Goal: Information Seeking & Learning: Learn about a topic

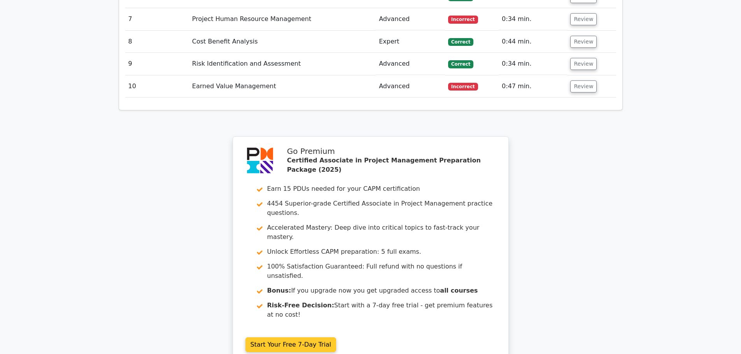
scroll to position [1412, 0]
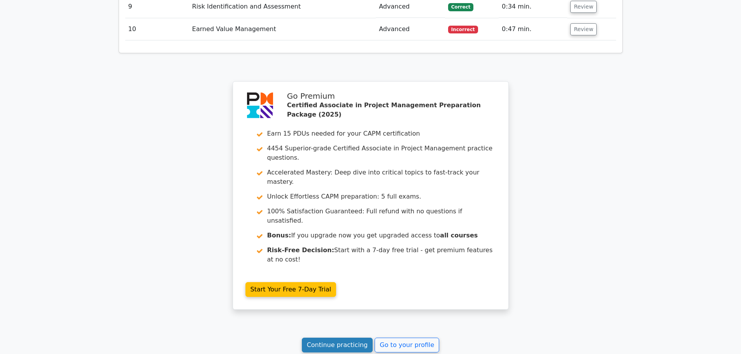
click at [347, 338] on link "Continue practicing" at bounding box center [337, 345] width 71 height 15
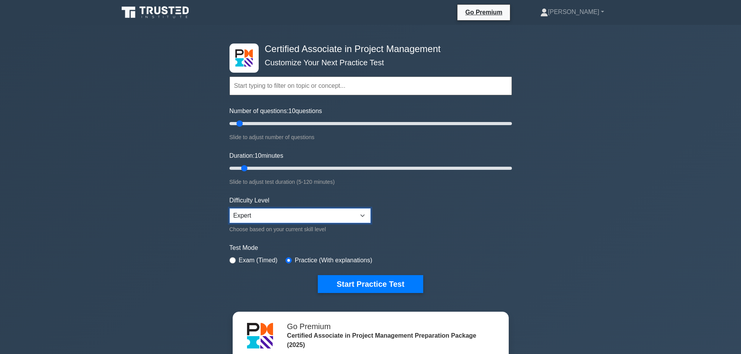
click at [317, 212] on select "Beginner Intermediate Expert" at bounding box center [300, 216] width 141 height 15
select select "intermediate"
click at [230, 209] on select "Beginner Intermediate Expert" at bounding box center [300, 216] width 141 height 15
click at [349, 286] on button "Start Practice Test" at bounding box center [370, 284] width 105 height 18
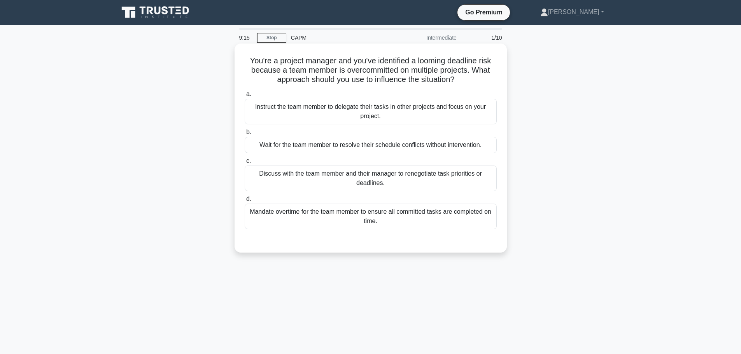
click at [300, 179] on div "Discuss with the team member and their manager to renegotiate task priorities o…" at bounding box center [371, 179] width 252 height 26
click at [245, 164] on input "c. Discuss with the team member and their manager to renegotiate task prioritie…" at bounding box center [245, 161] width 0 height 5
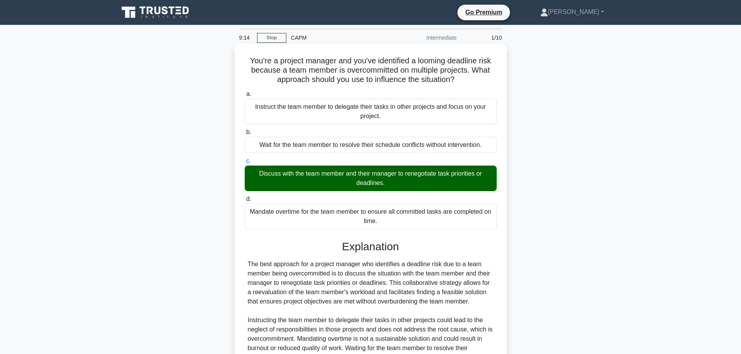
scroll to position [98, 0]
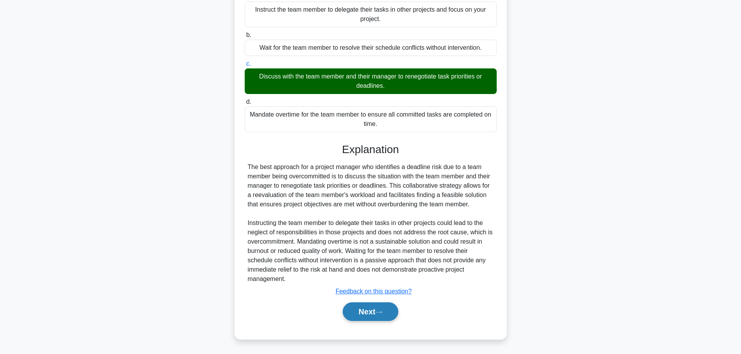
click at [365, 304] on button "Next" at bounding box center [371, 312] width 56 height 19
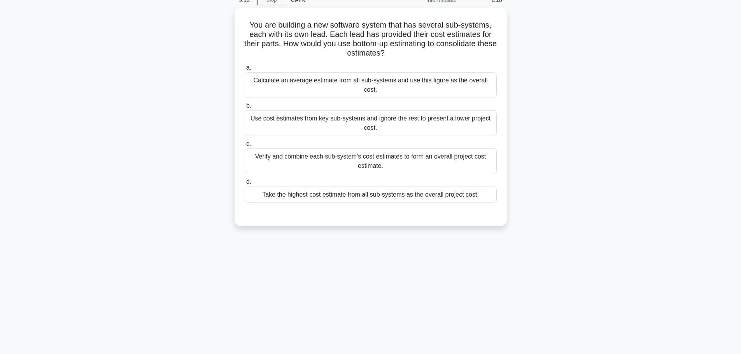
scroll to position [0, 0]
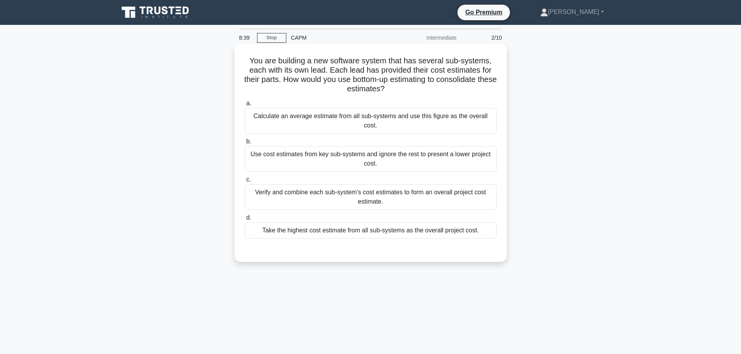
click at [379, 188] on div "Verify and combine each sub-system's cost estimates to form an overall project …" at bounding box center [371, 197] width 252 height 26
click at [245, 182] on input "c. Verify and combine each sub-system's cost estimates to form an overall proje…" at bounding box center [245, 179] width 0 height 5
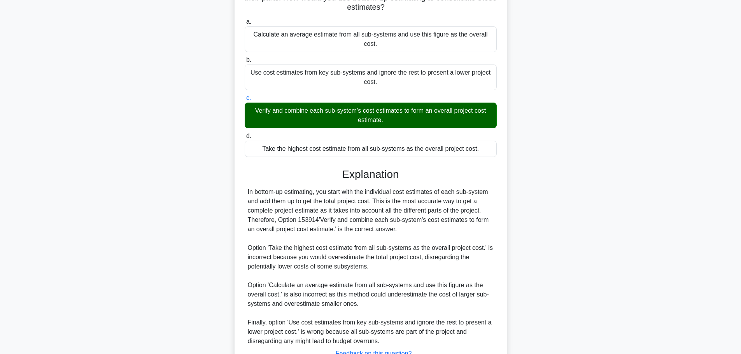
scroll to position [135, 0]
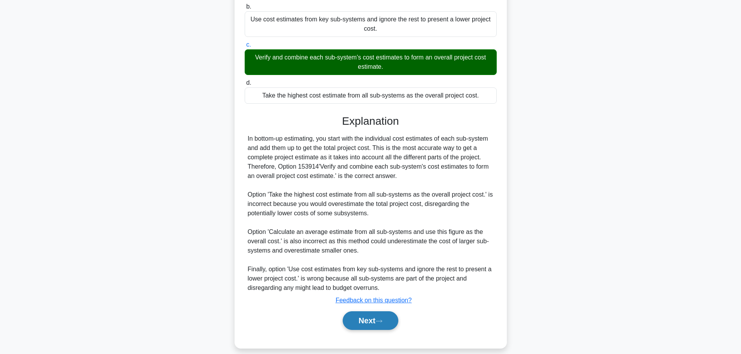
click at [374, 312] on button "Next" at bounding box center [371, 321] width 56 height 19
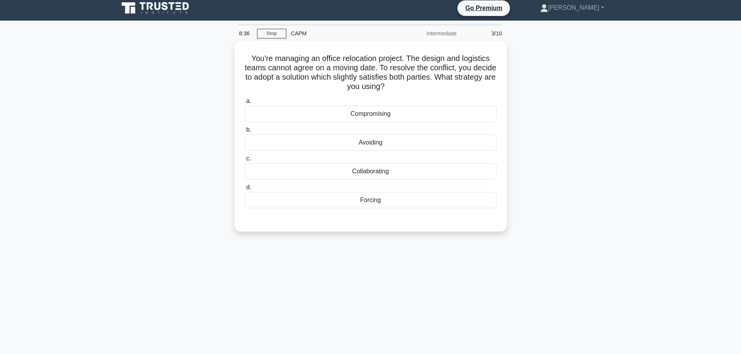
scroll to position [0, 0]
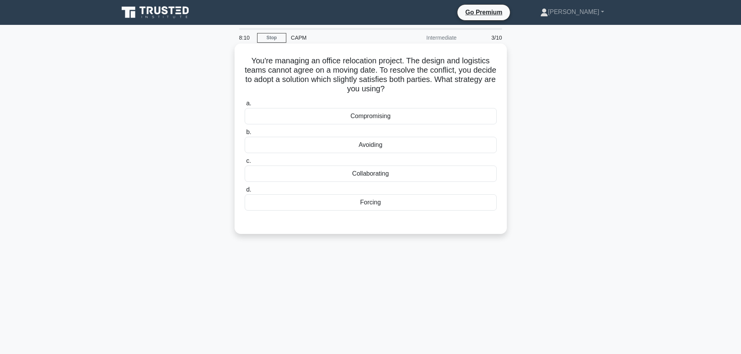
click at [373, 117] on div "Compromising" at bounding box center [371, 116] width 252 height 16
click at [245, 106] on input "a. Compromising" at bounding box center [245, 103] width 0 height 5
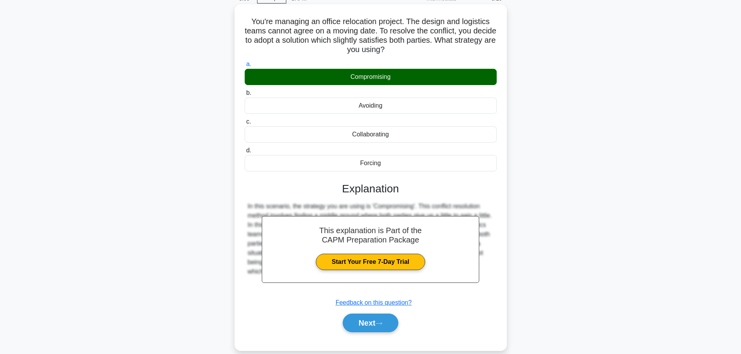
scroll to position [66, 0]
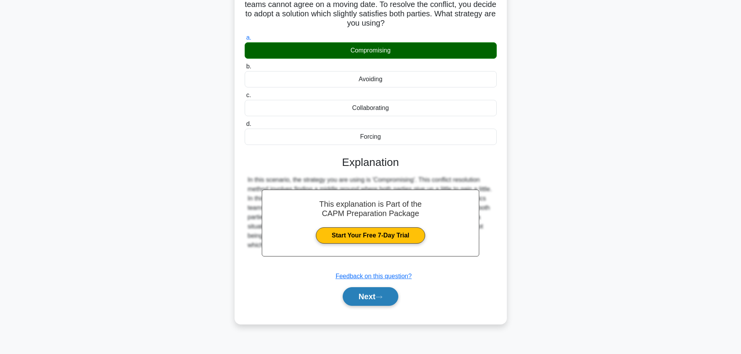
click at [382, 295] on button "Next" at bounding box center [371, 297] width 56 height 19
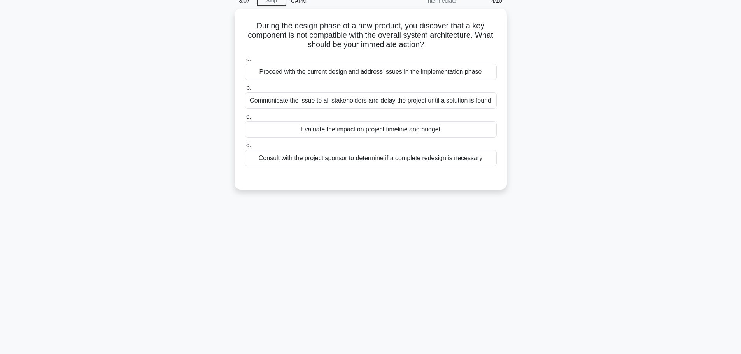
scroll to position [0, 0]
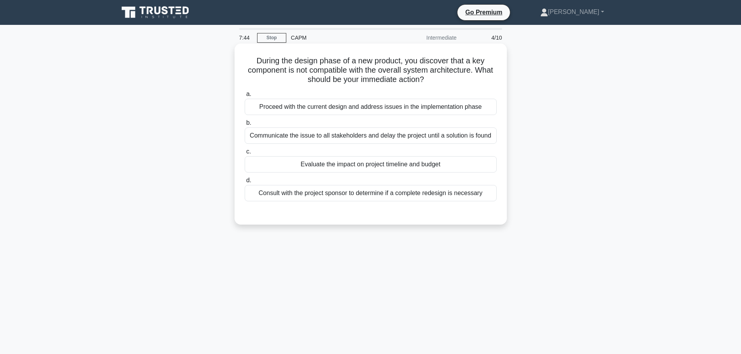
click at [402, 165] on div "Evaluate the impact on project timeline and budget" at bounding box center [371, 164] width 252 height 16
click at [245, 154] on input "c. Evaluate the impact on project timeline and budget" at bounding box center [245, 151] width 0 height 5
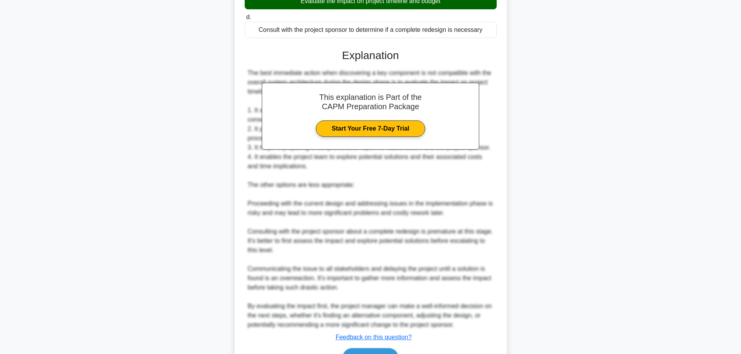
scroll to position [210, 0]
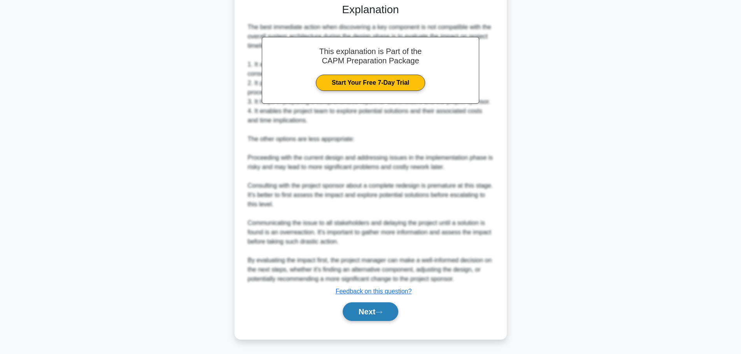
click at [368, 310] on button "Next" at bounding box center [371, 312] width 56 height 19
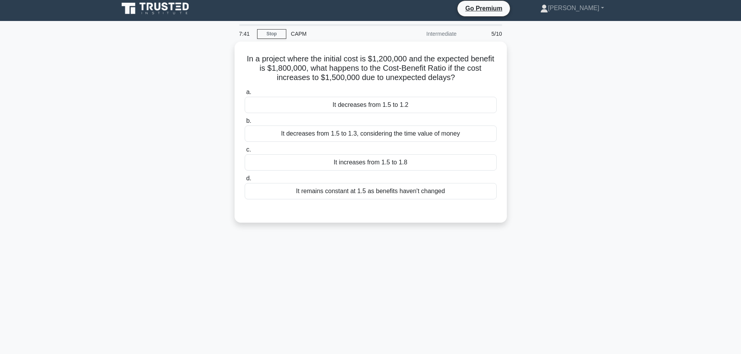
scroll to position [0, 0]
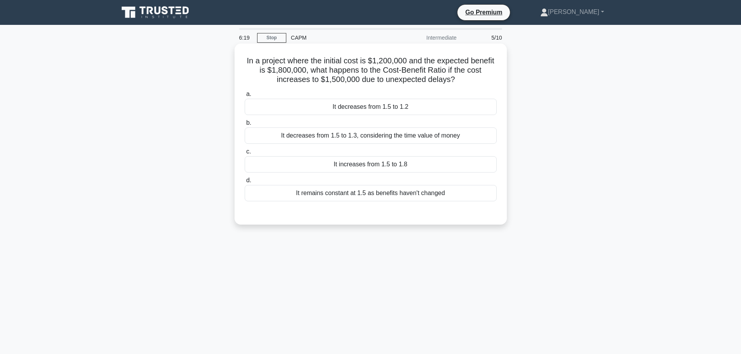
click at [393, 105] on div "It decreases from 1.5 to 1.2" at bounding box center [371, 107] width 252 height 16
click at [245, 97] on input "a. It decreases from 1.5 to 1.2" at bounding box center [245, 94] width 0 height 5
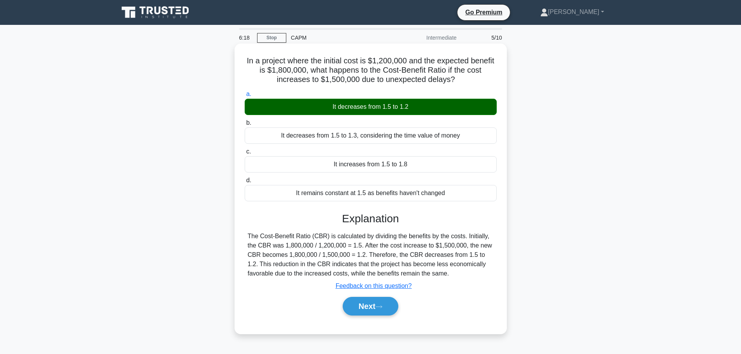
scroll to position [66, 0]
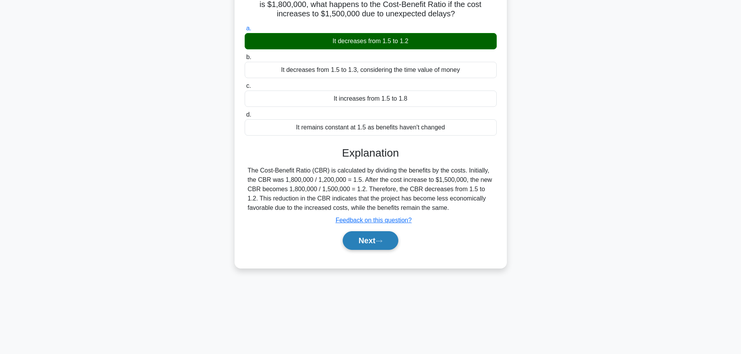
click at [389, 239] on button "Next" at bounding box center [371, 241] width 56 height 19
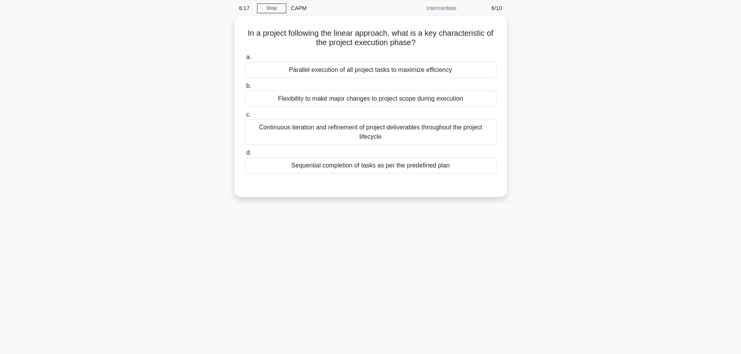
scroll to position [0, 0]
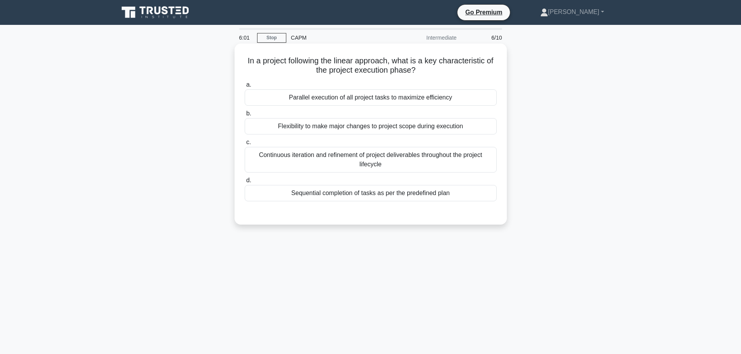
click at [338, 195] on div "Sequential completion of tasks as per the predefined plan" at bounding box center [371, 193] width 252 height 16
click at [245, 183] on input "d. Sequential completion of tasks as per the predefined plan" at bounding box center [245, 180] width 0 height 5
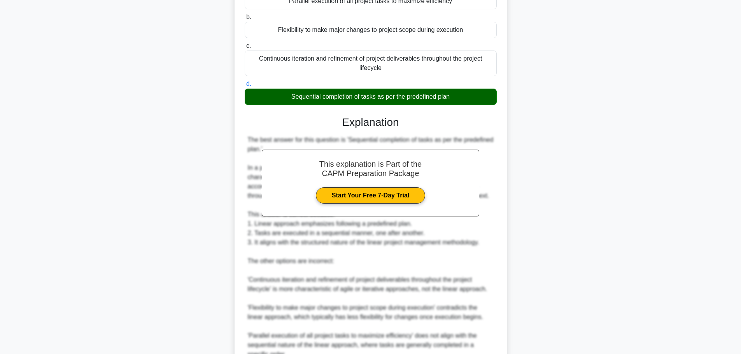
scroll to position [172, 0]
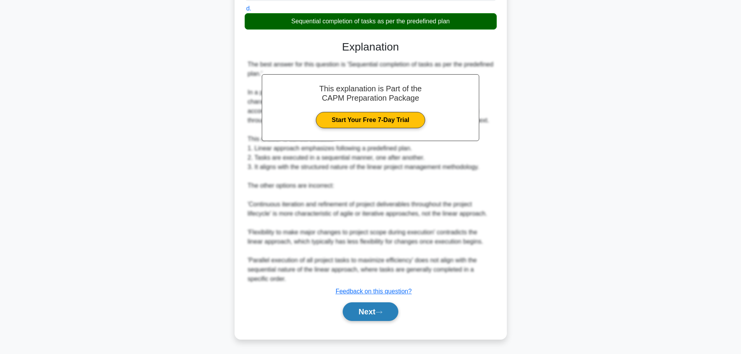
click at [354, 309] on button "Next" at bounding box center [371, 312] width 56 height 19
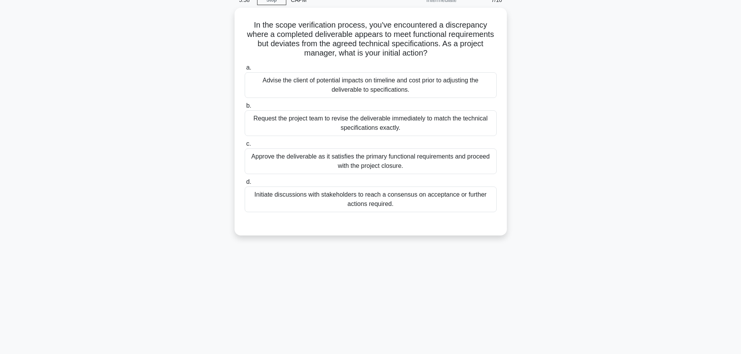
scroll to position [0, 0]
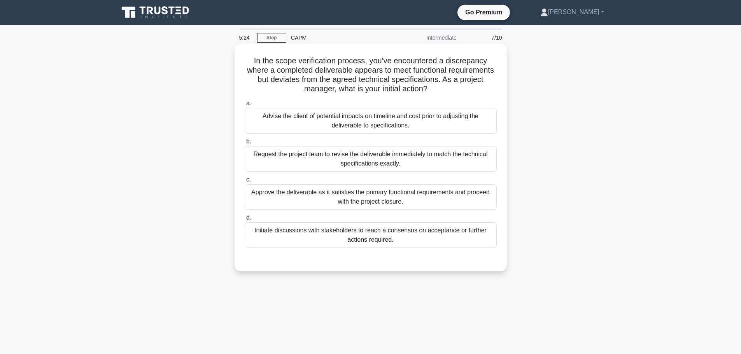
click at [358, 158] on div "Request the project team to revise the deliverable immediately to match the tec…" at bounding box center [371, 159] width 252 height 26
click at [245, 144] on input "b. Request the project team to revise the deliverable immediately to match the …" at bounding box center [245, 141] width 0 height 5
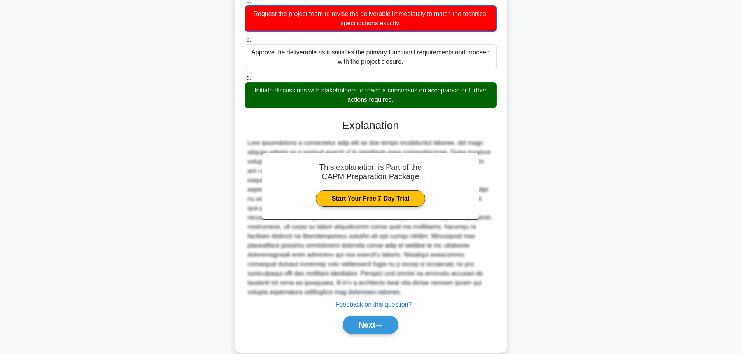
scroll to position [154, 0]
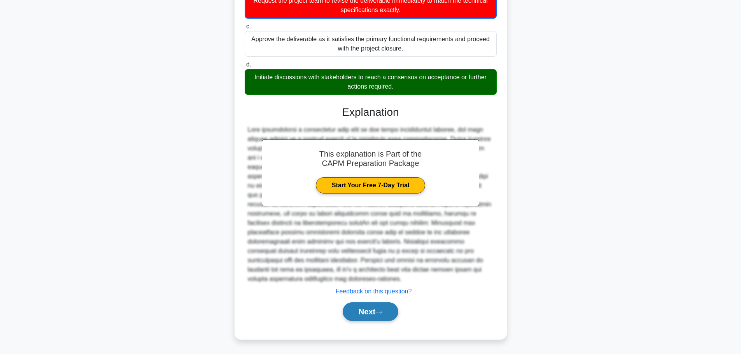
click at [385, 308] on button "Next" at bounding box center [371, 312] width 56 height 19
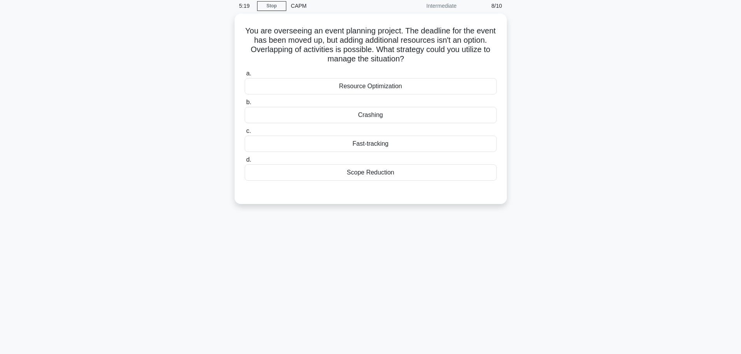
scroll to position [0, 0]
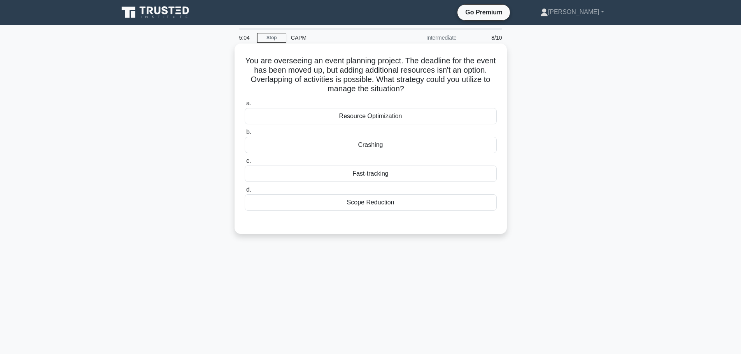
click at [376, 174] on div "Fast-tracking" at bounding box center [371, 174] width 252 height 16
click at [245, 164] on input "c. Fast-tracking" at bounding box center [245, 161] width 0 height 5
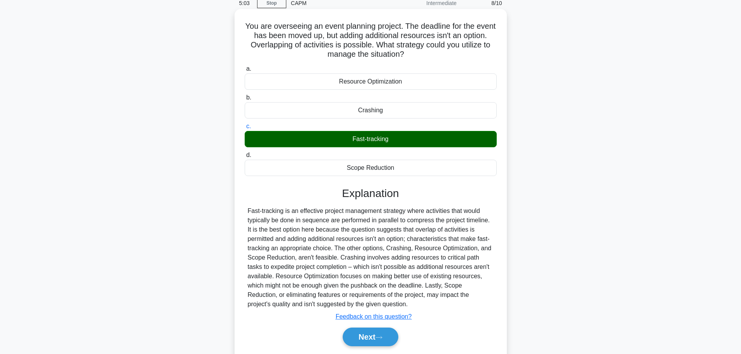
scroll to position [66, 0]
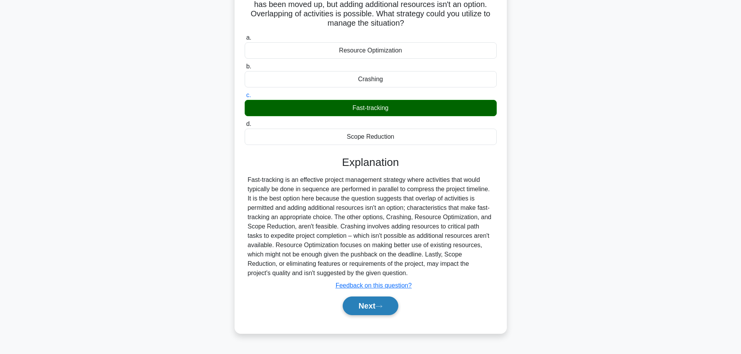
click at [355, 299] on button "Next" at bounding box center [371, 306] width 56 height 19
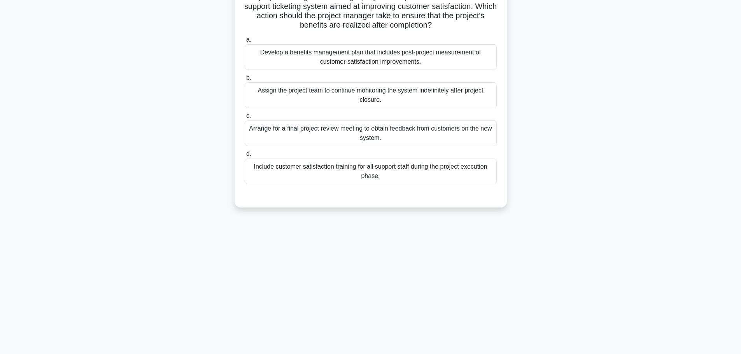
scroll to position [27, 0]
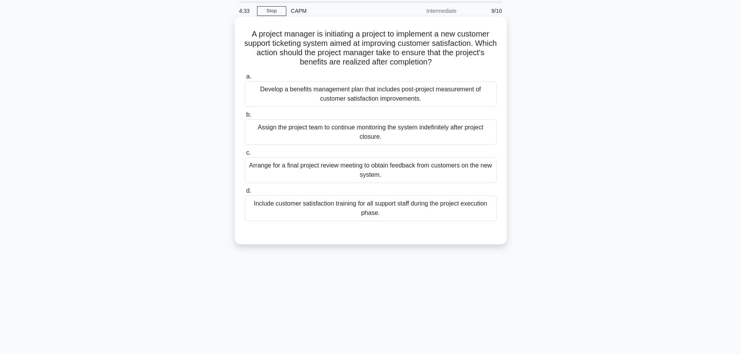
click at [347, 168] on div "Arrange for a final project review meeting to obtain feedback from customers on…" at bounding box center [371, 171] width 252 height 26
click at [245, 156] on input "c. Arrange for a final project review meeting to obtain feedback from customers…" at bounding box center [245, 153] width 0 height 5
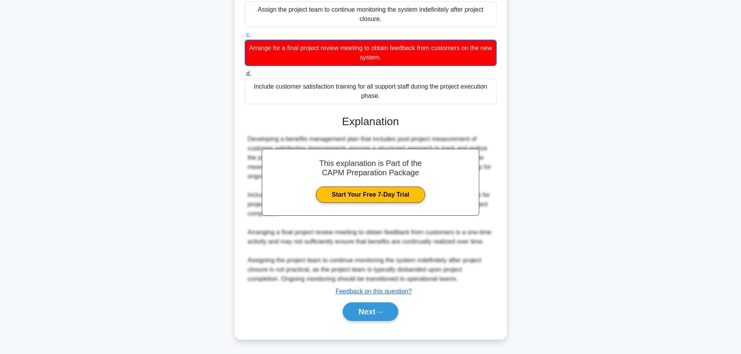
scroll to position [154, 0]
click at [368, 310] on button "Next" at bounding box center [371, 312] width 56 height 19
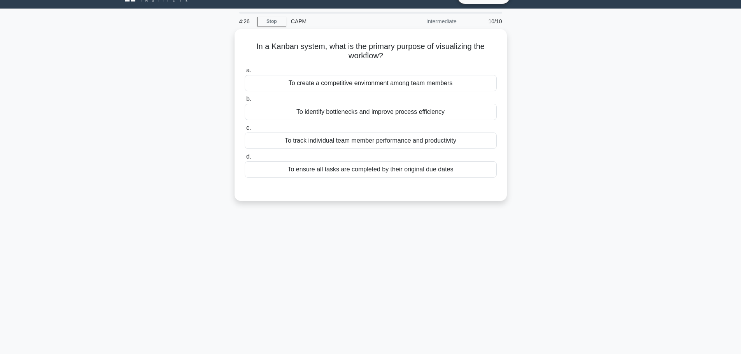
scroll to position [0, 0]
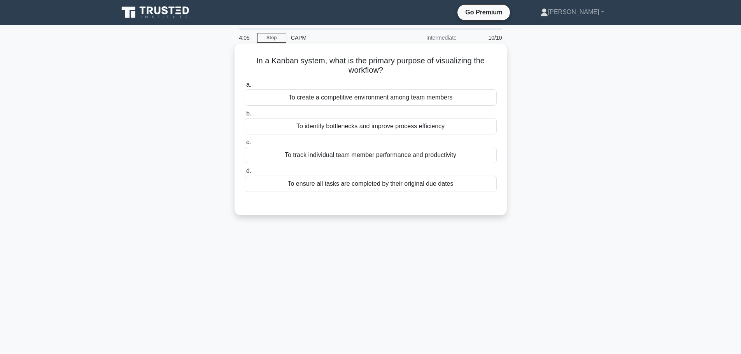
click at [364, 129] on div "To identify bottlenecks and improve process efficiency" at bounding box center [371, 126] width 252 height 16
click at [245, 116] on input "b. To identify bottlenecks and improve process efficiency" at bounding box center [245, 113] width 0 height 5
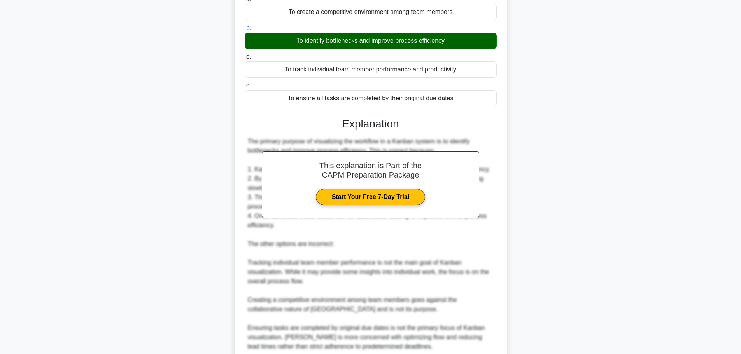
scroll to position [154, 0]
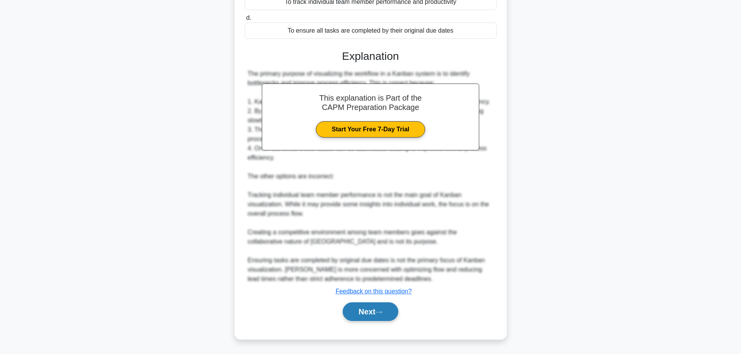
click at [389, 317] on button "Next" at bounding box center [371, 312] width 56 height 19
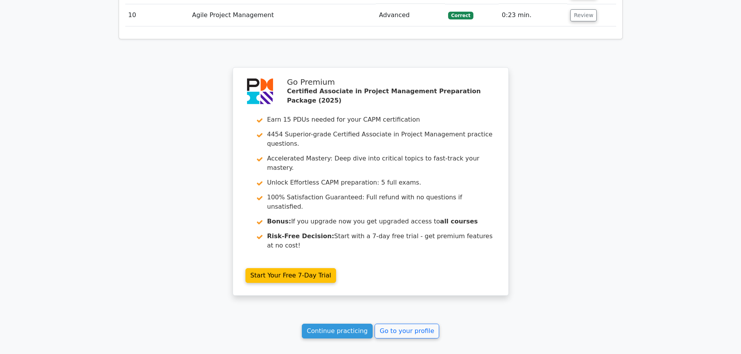
scroll to position [1346, 0]
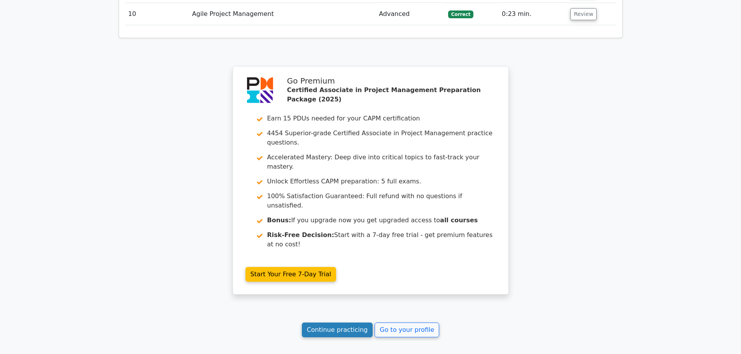
click at [357, 323] on link "Continue practicing" at bounding box center [337, 330] width 71 height 15
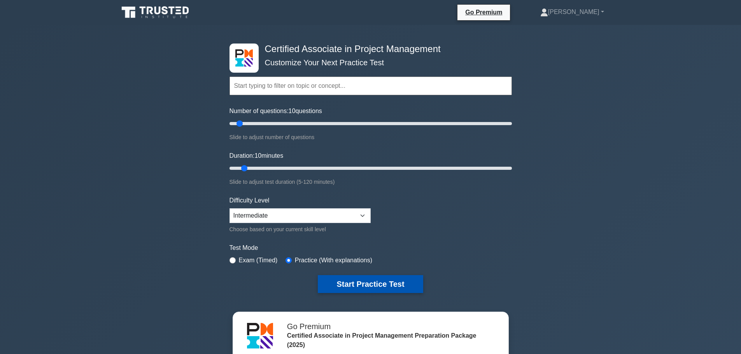
click at [368, 283] on button "Start Practice Test" at bounding box center [370, 284] width 105 height 18
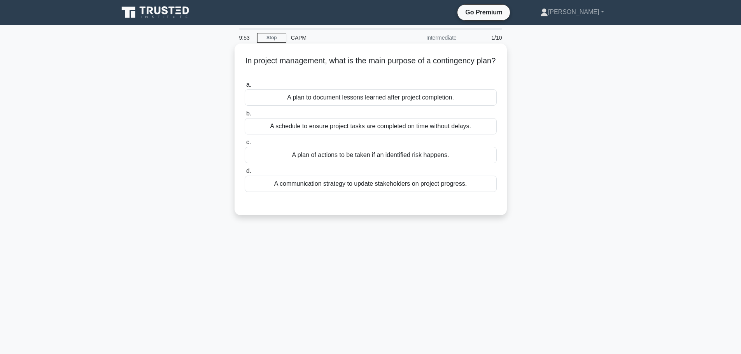
click at [349, 156] on div "A plan of actions to be taken if an identified risk happens." at bounding box center [371, 155] width 252 height 16
click at [245, 145] on input "c. A plan of actions to be taken if an identified risk happens." at bounding box center [245, 142] width 0 height 5
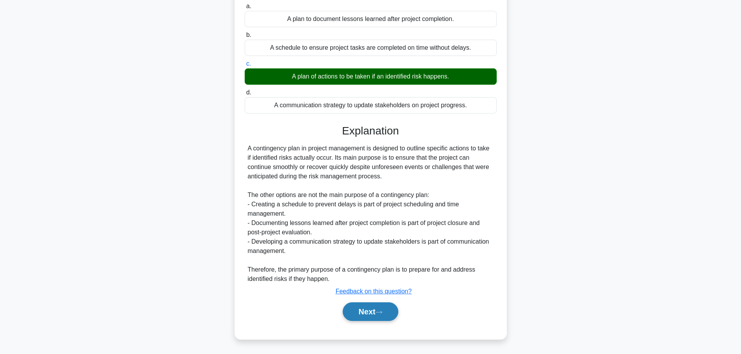
click at [351, 315] on button "Next" at bounding box center [371, 312] width 56 height 19
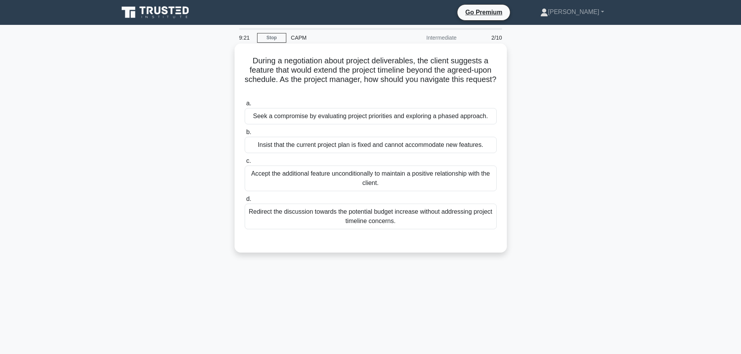
click at [303, 115] on div "Seek a compromise by evaluating project priorities and exploring a phased appro…" at bounding box center [371, 116] width 252 height 16
click at [245, 106] on input "a. Seek a compromise by evaluating project priorities and exploring a phased ap…" at bounding box center [245, 103] width 0 height 5
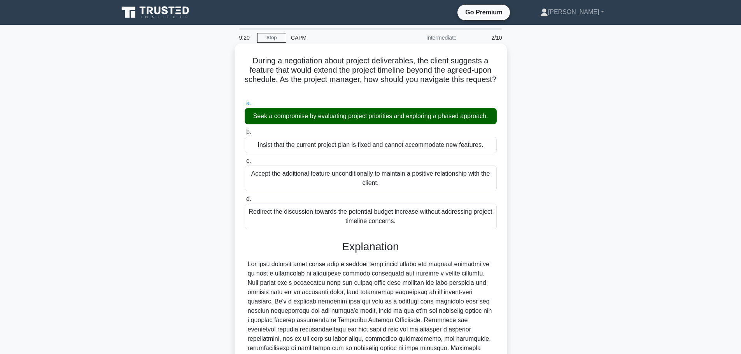
scroll to position [144, 0]
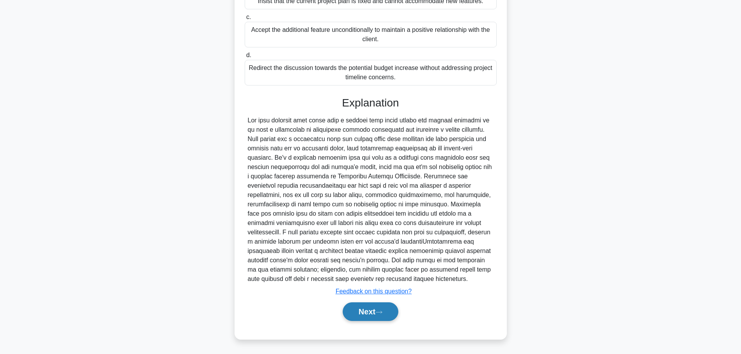
click at [344, 312] on button "Next" at bounding box center [371, 312] width 56 height 19
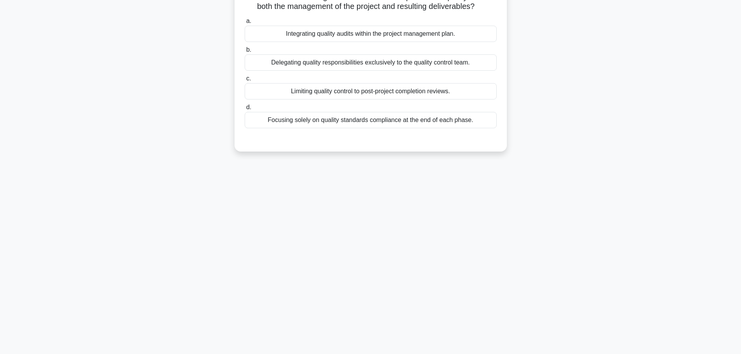
scroll to position [0, 0]
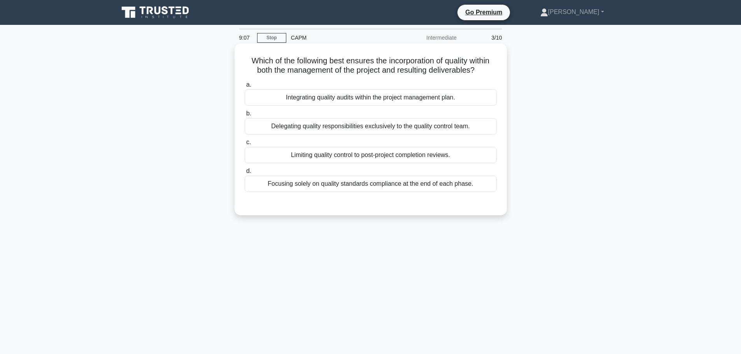
click at [363, 104] on div "Integrating quality audits within the project management plan." at bounding box center [371, 97] width 252 height 16
click at [245, 88] on input "a. Integrating quality audits within the project management plan." at bounding box center [245, 84] width 0 height 5
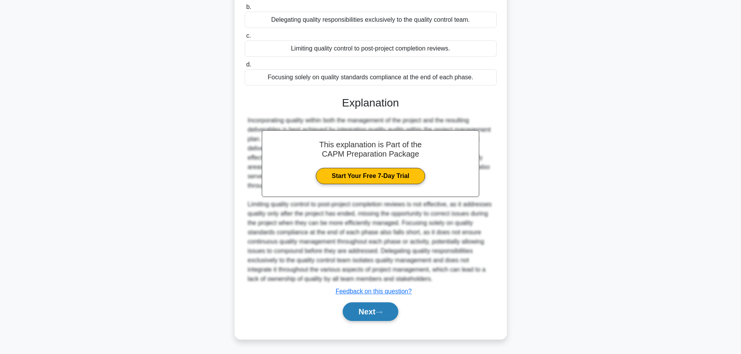
click at [374, 312] on button "Next" at bounding box center [371, 312] width 56 height 19
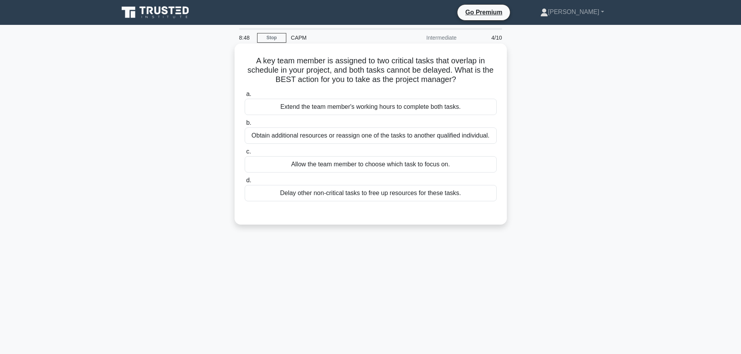
click at [342, 139] on div "Obtain additional resources or reassign one of the tasks to another qualified i…" at bounding box center [371, 136] width 252 height 16
click at [245, 126] on input "b. Obtain additional resources or reassign one of the tasks to another qualifie…" at bounding box center [245, 123] width 0 height 5
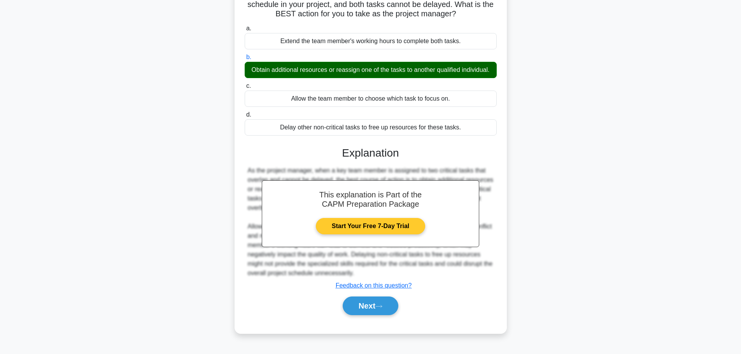
scroll to position [70, 0]
click at [378, 304] on button "Next" at bounding box center [371, 306] width 56 height 19
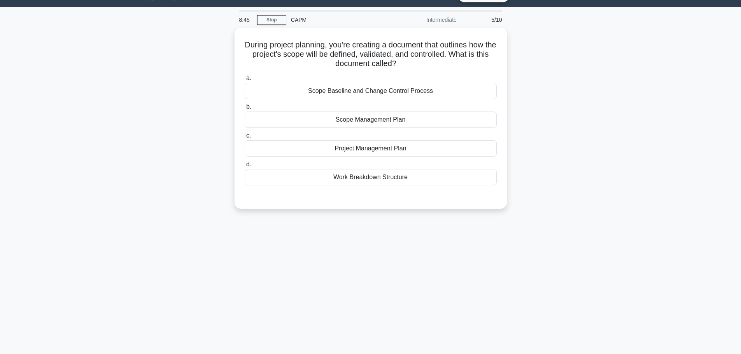
scroll to position [0, 0]
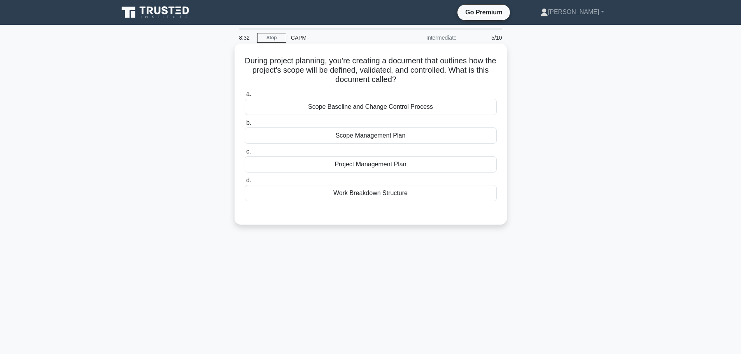
click at [387, 132] on div "Scope Management Plan" at bounding box center [371, 136] width 252 height 16
click at [245, 126] on input "b. Scope Management Plan" at bounding box center [245, 123] width 0 height 5
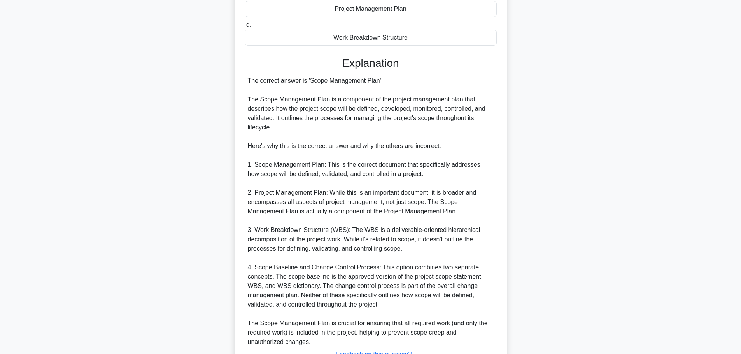
scroll to position [219, 0]
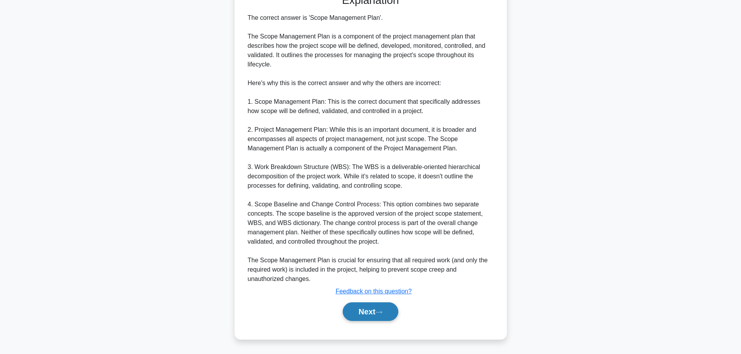
click at [384, 305] on button "Next" at bounding box center [371, 312] width 56 height 19
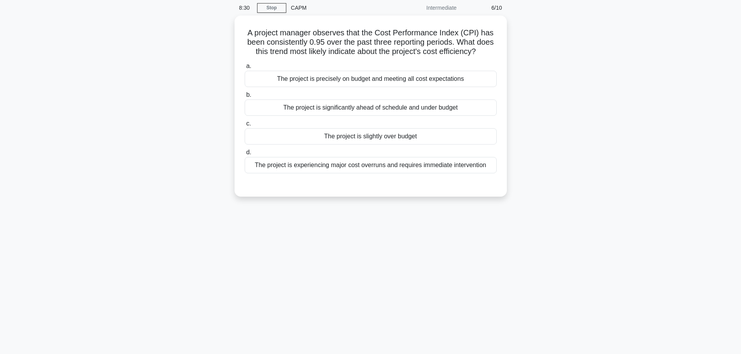
scroll to position [0, 0]
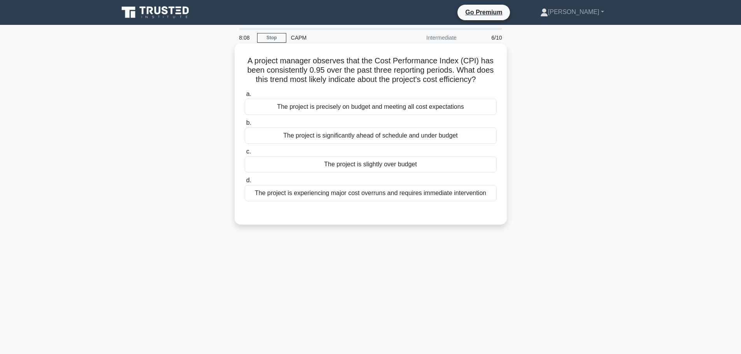
click at [357, 169] on div "The project is slightly over budget" at bounding box center [371, 164] width 252 height 16
click at [245, 154] on input "c. The project is slightly over budget" at bounding box center [245, 151] width 0 height 5
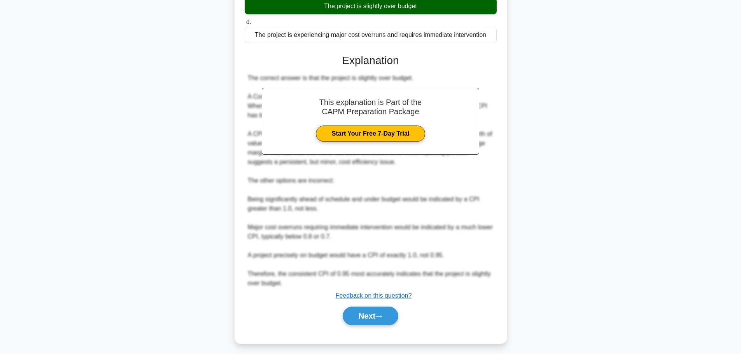
scroll to position [163, 0]
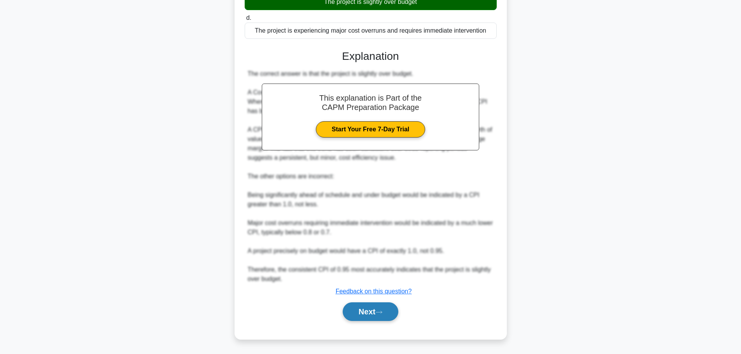
click at [364, 310] on button "Next" at bounding box center [371, 312] width 56 height 19
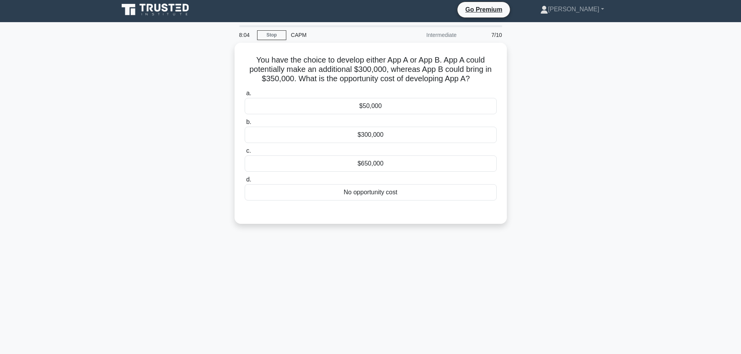
scroll to position [0, 0]
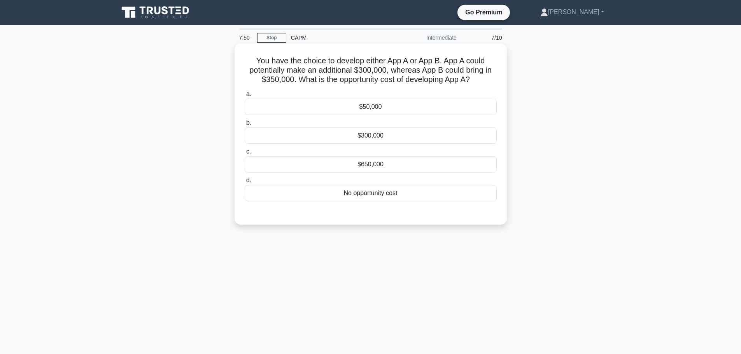
click at [375, 136] on div "$300,000" at bounding box center [371, 136] width 252 height 16
click at [245, 126] on input "b. $300,000" at bounding box center [245, 123] width 0 height 5
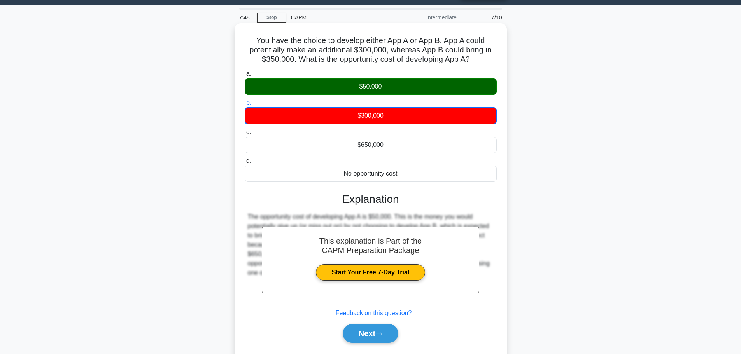
scroll to position [66, 0]
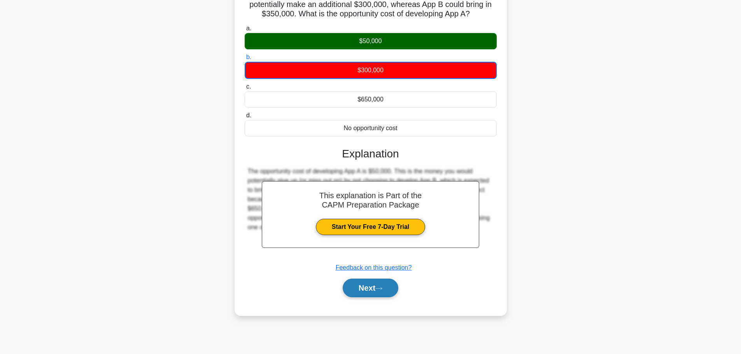
click at [373, 284] on button "Next" at bounding box center [371, 288] width 56 height 19
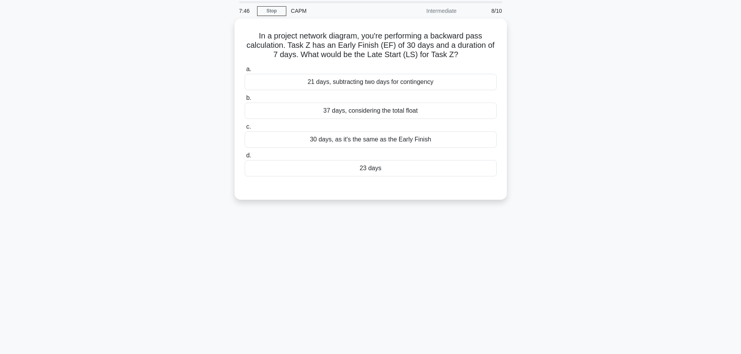
scroll to position [0, 0]
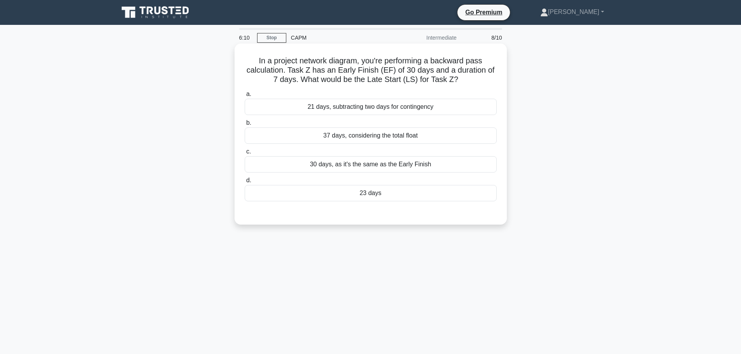
click at [362, 192] on div "23 days" at bounding box center [371, 193] width 252 height 16
click at [245, 183] on input "d. 23 days" at bounding box center [245, 180] width 0 height 5
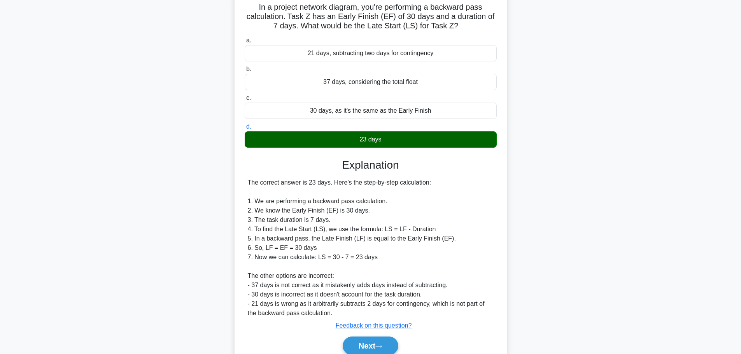
scroll to position [88, 0]
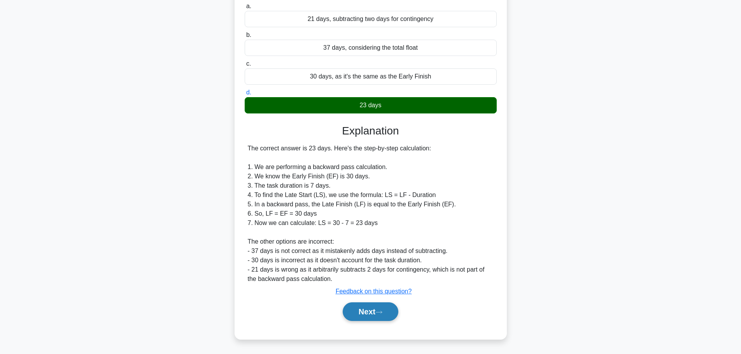
click at [376, 317] on button "Next" at bounding box center [371, 312] width 56 height 19
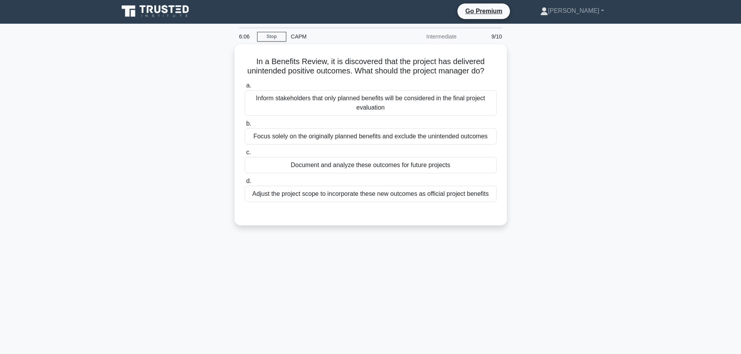
scroll to position [0, 0]
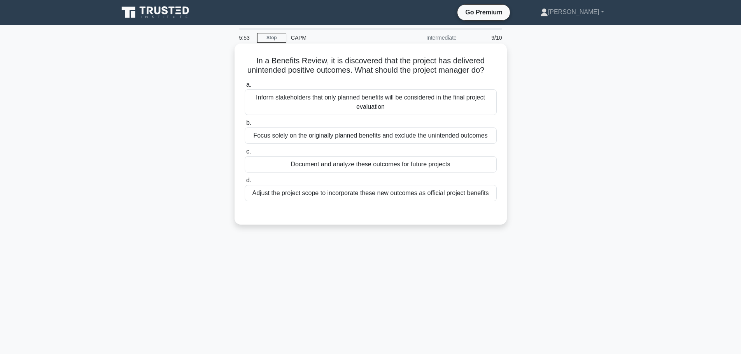
click at [317, 173] on div "Document and analyze these outcomes for future projects" at bounding box center [371, 164] width 252 height 16
click at [245, 154] on input "c. Document and analyze these outcomes for future projects" at bounding box center [245, 151] width 0 height 5
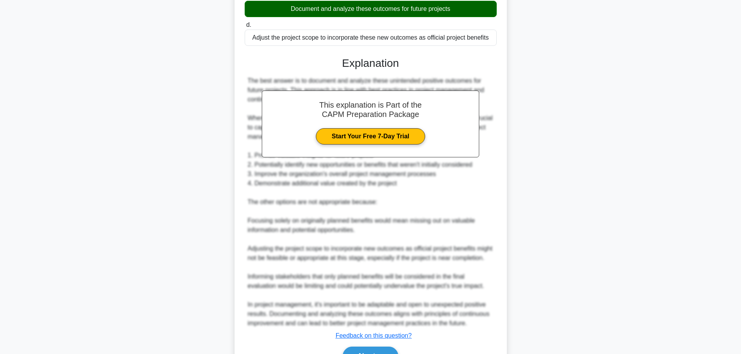
scroll to position [195, 0]
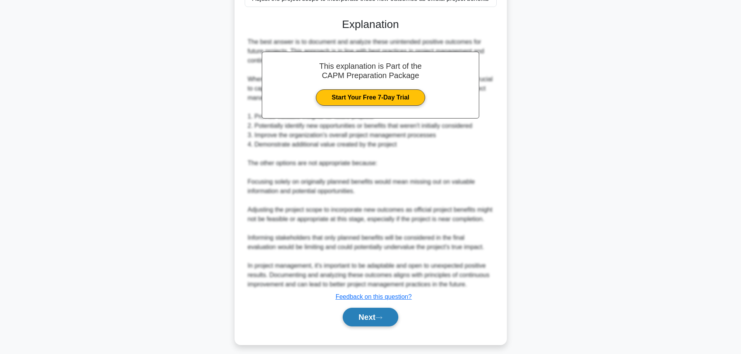
click at [372, 327] on button "Next" at bounding box center [371, 317] width 56 height 19
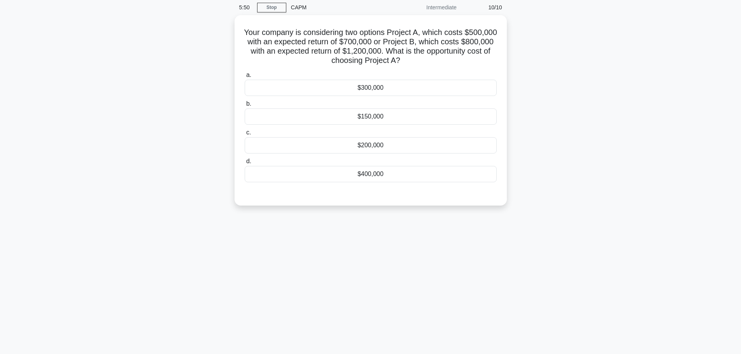
scroll to position [0, 0]
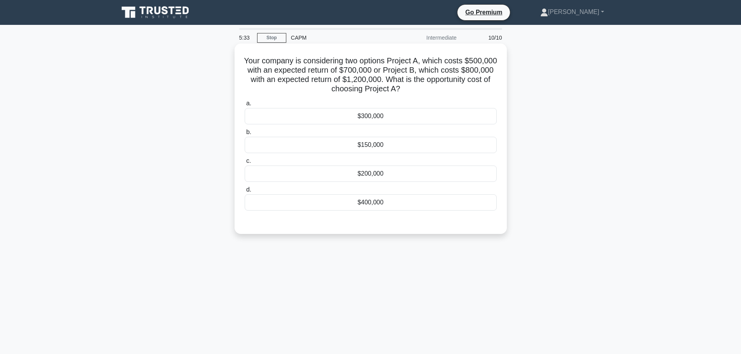
click at [387, 170] on div "$200,000" at bounding box center [371, 174] width 252 height 16
click at [245, 164] on input "c. $200,000" at bounding box center [245, 161] width 0 height 5
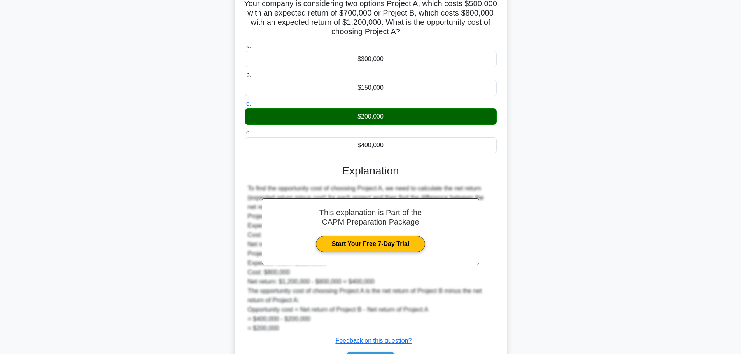
scroll to position [107, 0]
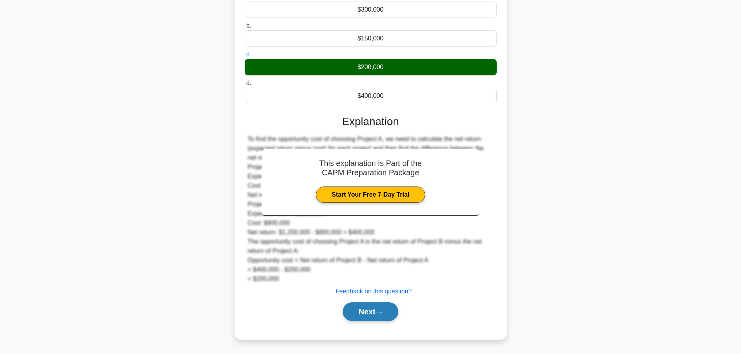
click at [385, 316] on button "Next" at bounding box center [371, 312] width 56 height 19
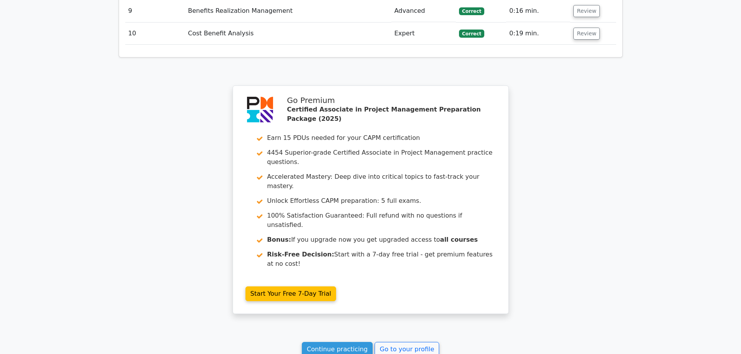
scroll to position [1320, 0]
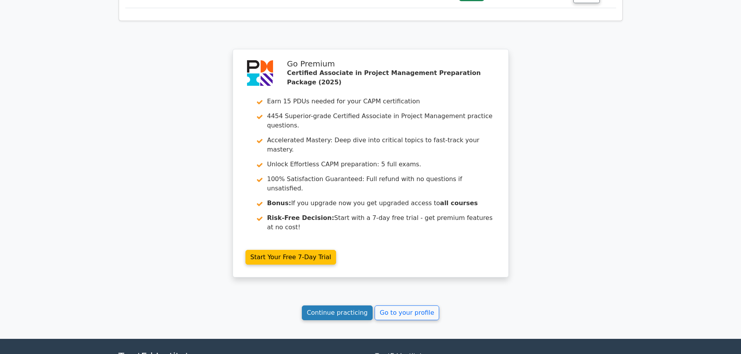
click at [341, 306] on link "Continue practicing" at bounding box center [337, 313] width 71 height 15
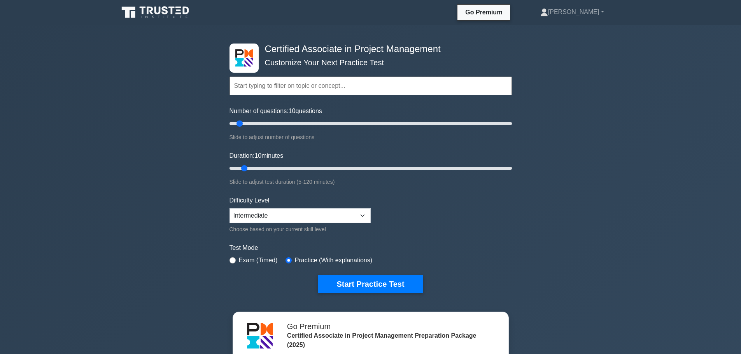
click at [375, 295] on div "Certified Associate in Project Management Customize Your Next Practice Test Top…" at bounding box center [371, 168] width 292 height 287
click at [375, 287] on button "Start Practice Test" at bounding box center [370, 284] width 105 height 18
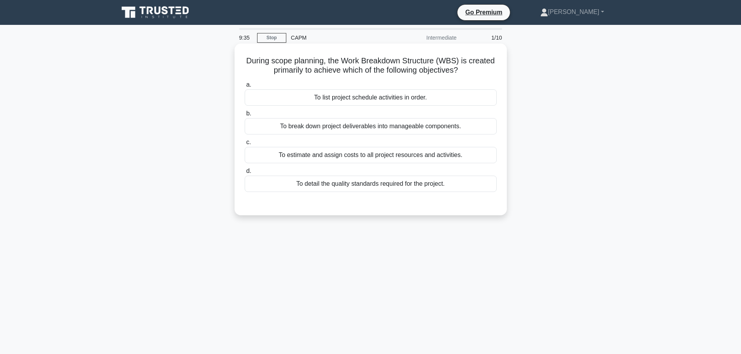
click at [347, 131] on div "To break down project deliverables into manageable components." at bounding box center [371, 126] width 252 height 16
click at [245, 116] on input "b. To break down project deliverables into manageable components." at bounding box center [245, 113] width 0 height 5
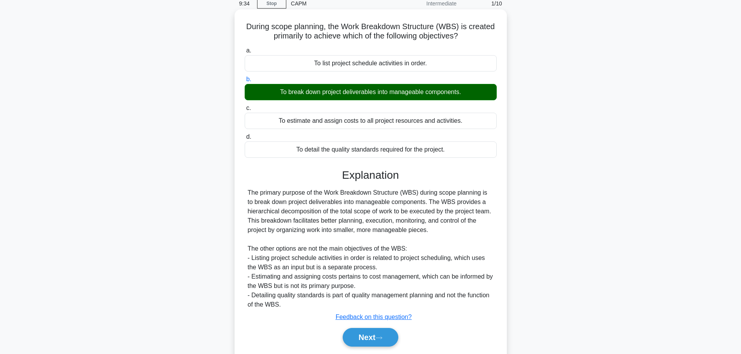
scroll to position [66, 0]
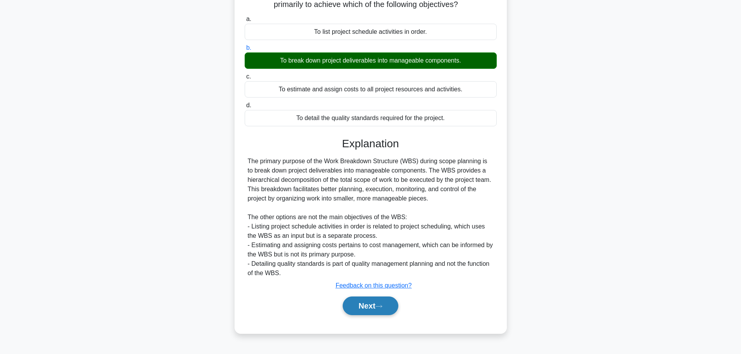
click at [381, 311] on button "Next" at bounding box center [371, 306] width 56 height 19
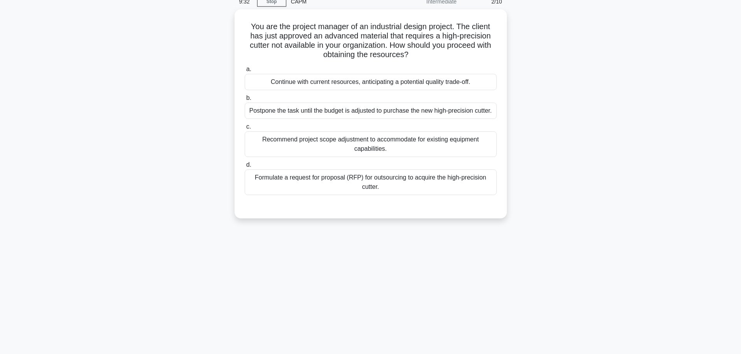
scroll to position [0, 0]
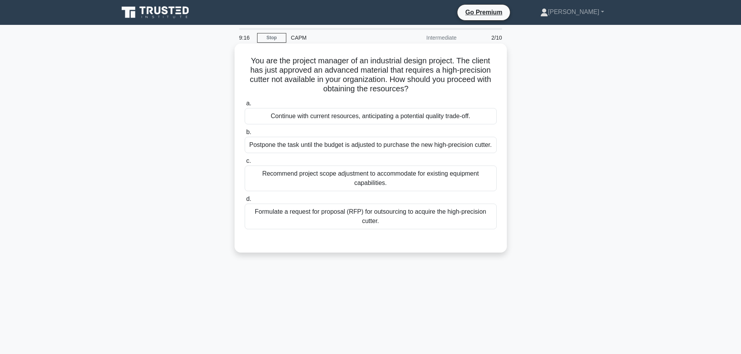
click at [333, 215] on div "Formulate a request for proposal (RFP) for outsourcing to acquire the high-prec…" at bounding box center [371, 217] width 252 height 26
click at [245, 202] on input "d. Formulate a request for proposal (RFP) for outsourcing to acquire the high-p…" at bounding box center [245, 199] width 0 height 5
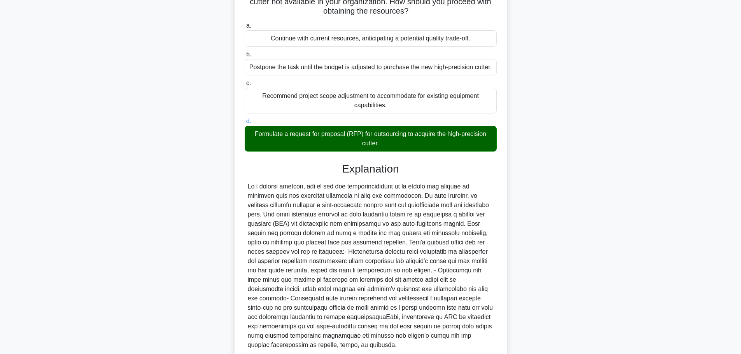
scroll to position [135, 0]
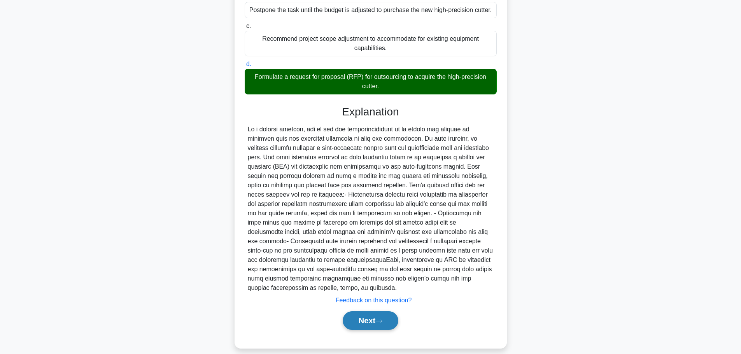
click at [374, 315] on button "Next" at bounding box center [371, 321] width 56 height 19
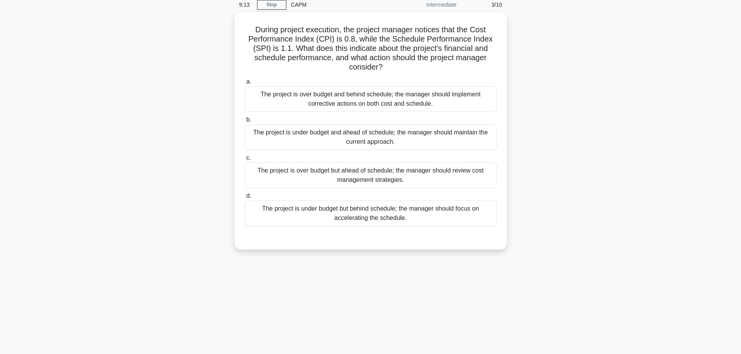
scroll to position [0, 0]
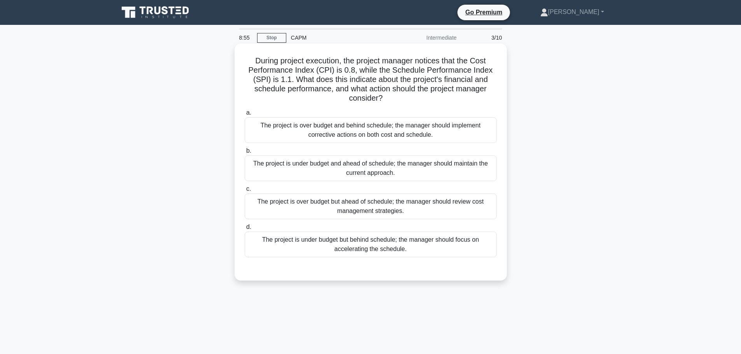
click at [367, 208] on div "The project is over budget but ahead of schedule; the manager should review cos…" at bounding box center [371, 207] width 252 height 26
click at [245, 192] on input "c. The project is over budget but ahead of schedule; the manager should review …" at bounding box center [245, 189] width 0 height 5
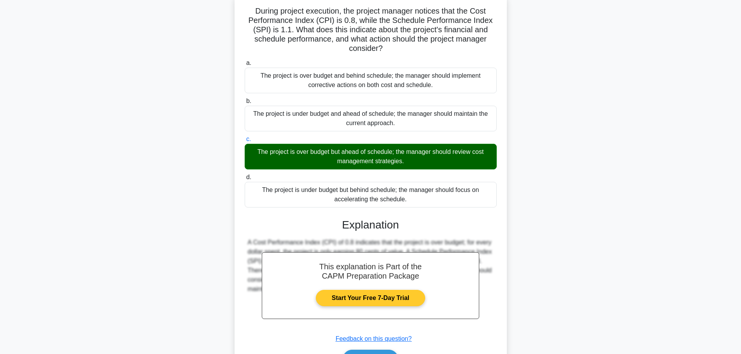
scroll to position [98, 0]
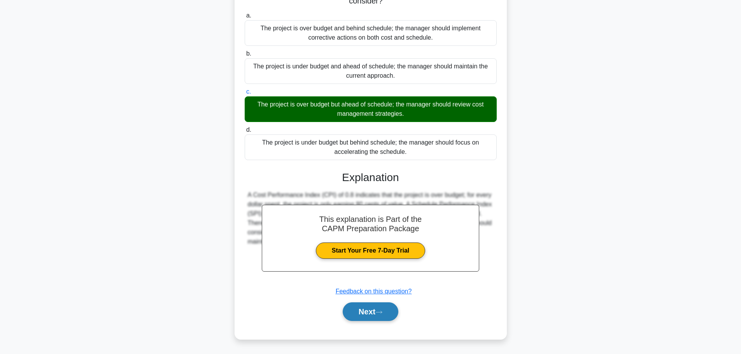
click at [379, 305] on button "Next" at bounding box center [371, 312] width 56 height 19
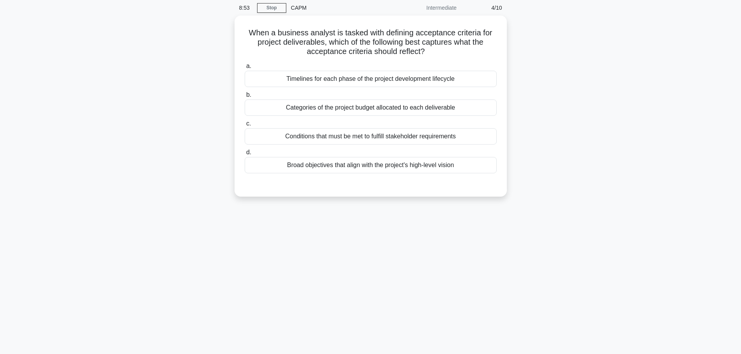
scroll to position [0, 0]
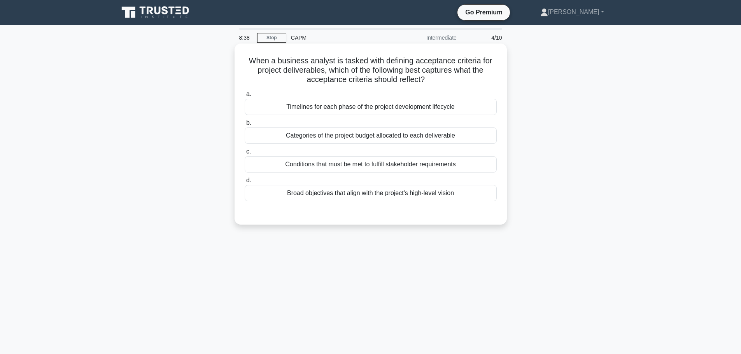
click at [355, 168] on div "Conditions that must be met to fulfill stakeholder requirements" at bounding box center [371, 164] width 252 height 16
click at [245, 154] on input "c. Conditions that must be met to fulfill stakeholder requirements" at bounding box center [245, 151] width 0 height 5
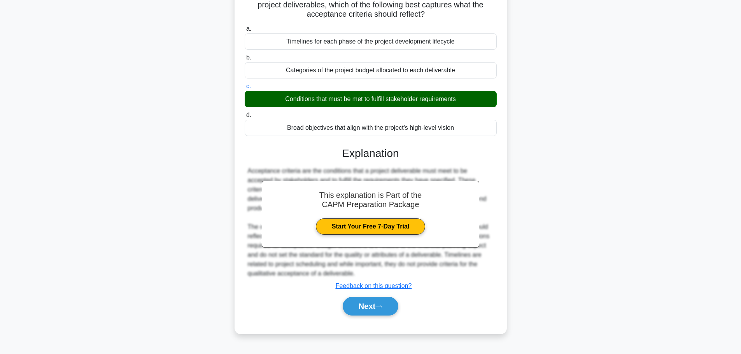
scroll to position [66, 0]
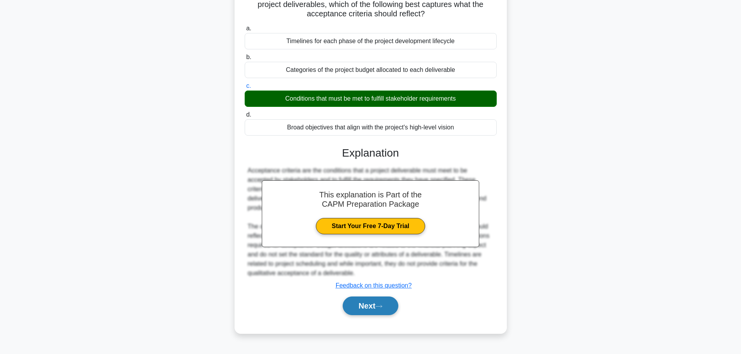
click at [378, 306] on button "Next" at bounding box center [371, 306] width 56 height 19
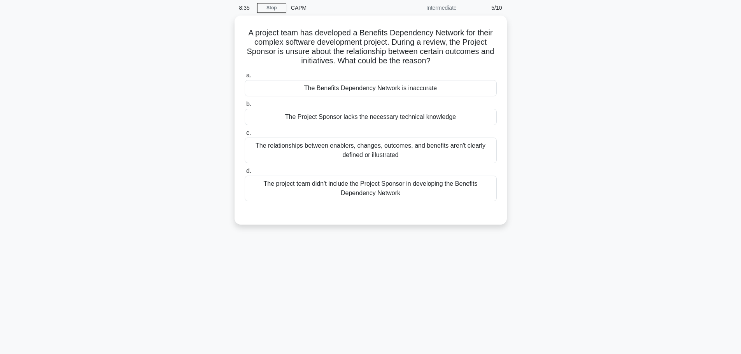
scroll to position [0, 0]
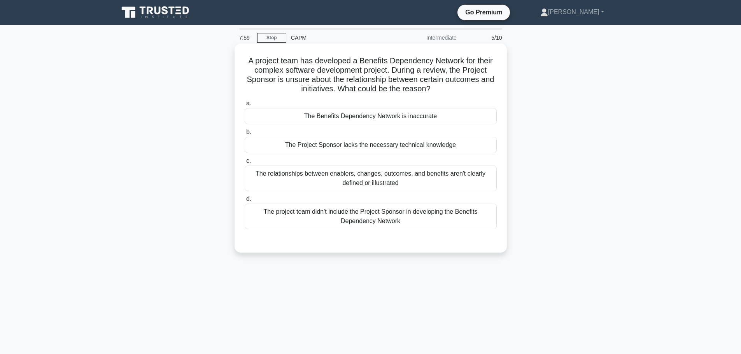
click at [380, 184] on div "The relationships between enablers, changes, outcomes, and benefits aren't clea…" at bounding box center [371, 179] width 252 height 26
click at [245, 164] on input "c. The relationships between enablers, changes, outcomes, and benefits aren't c…" at bounding box center [245, 161] width 0 height 5
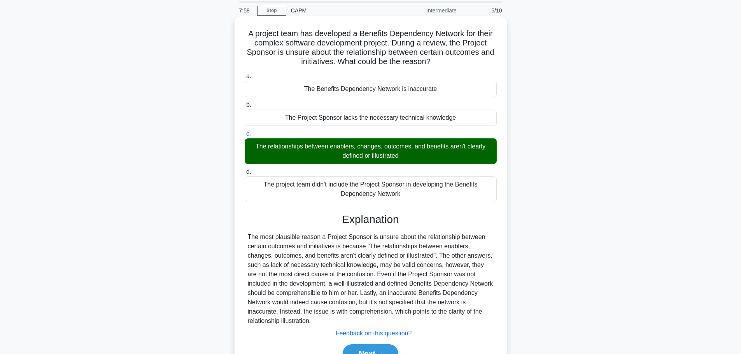
scroll to position [66, 0]
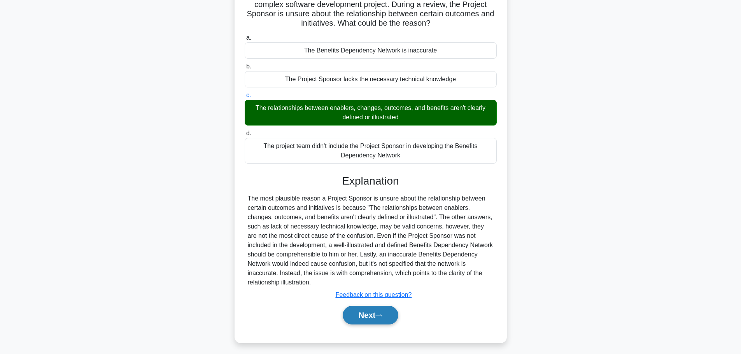
click at [381, 306] on button "Next" at bounding box center [371, 315] width 56 height 19
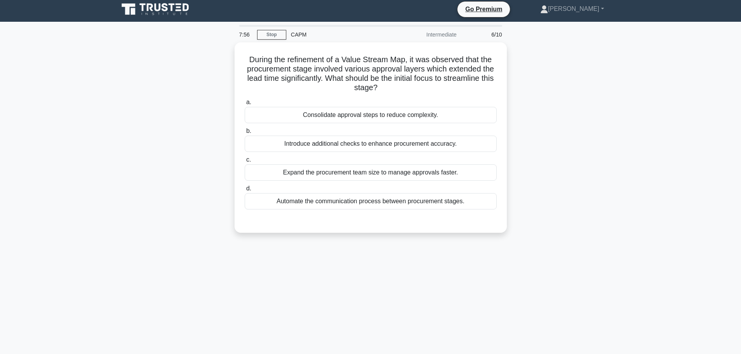
scroll to position [0, 0]
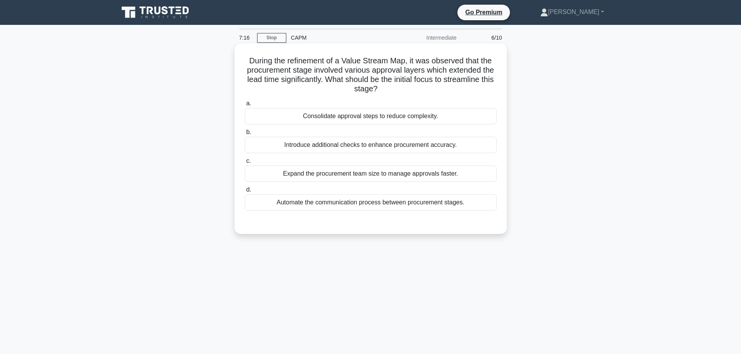
click at [369, 120] on div "Consolidate approval steps to reduce complexity." at bounding box center [371, 116] width 252 height 16
click at [245, 106] on input "a. Consolidate approval steps to reduce complexity." at bounding box center [245, 103] width 0 height 5
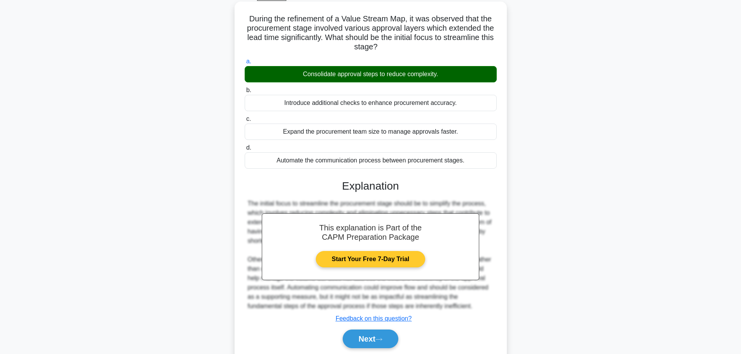
scroll to position [70, 0]
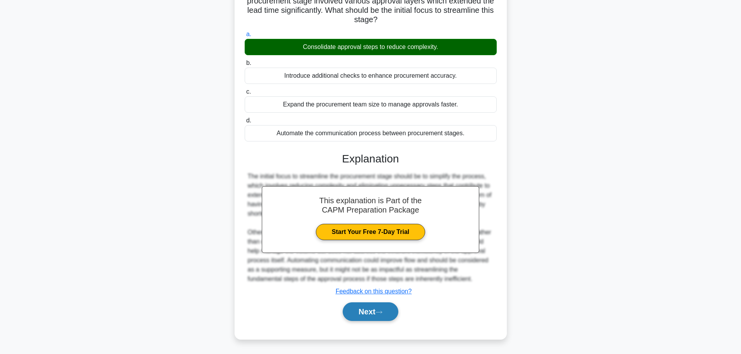
click at [372, 310] on button "Next" at bounding box center [371, 312] width 56 height 19
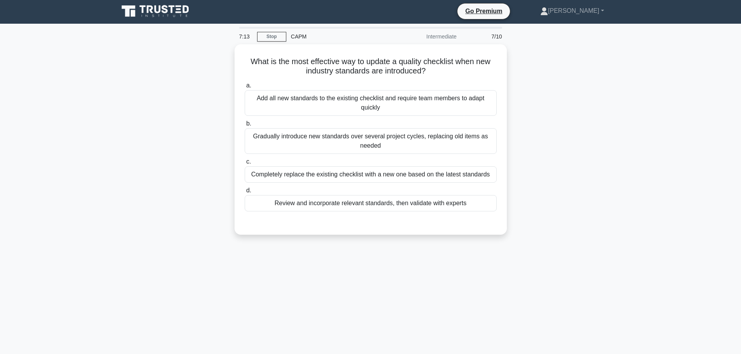
scroll to position [0, 0]
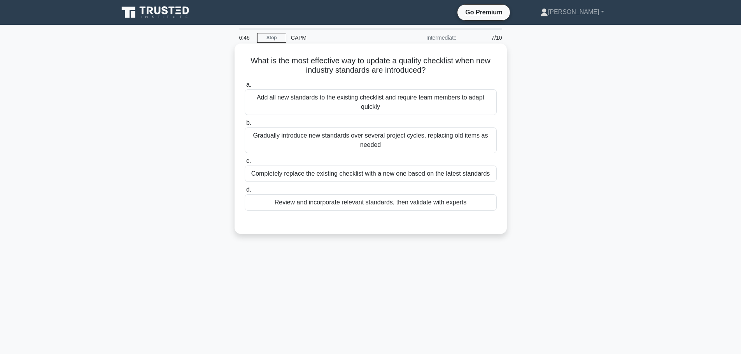
click at [339, 204] on div "Review and incorporate relevant standards, then validate with experts" at bounding box center [371, 203] width 252 height 16
click at [245, 193] on input "d. Review and incorporate relevant standards, then validate with experts" at bounding box center [245, 190] width 0 height 5
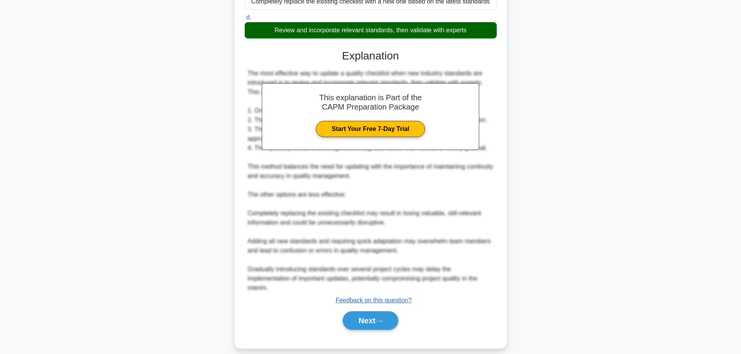
scroll to position [182, 0]
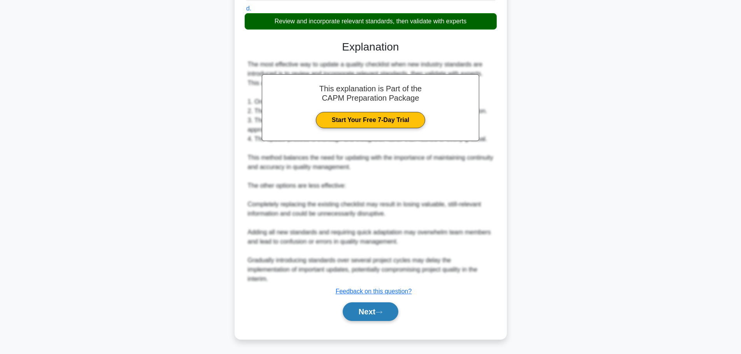
click at [365, 309] on button "Next" at bounding box center [371, 312] width 56 height 19
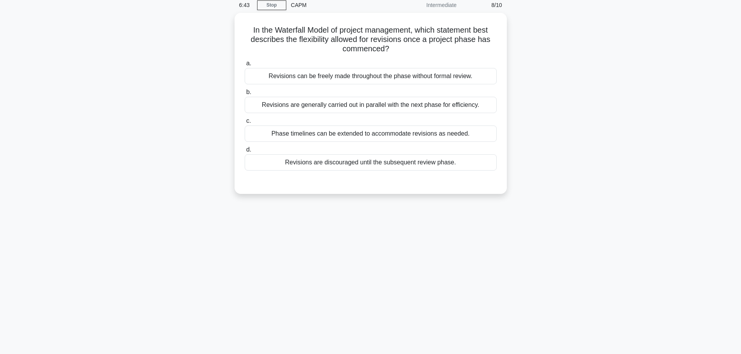
scroll to position [0, 0]
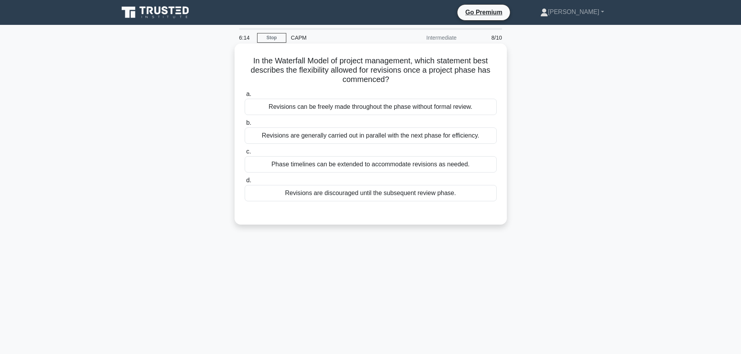
click at [344, 194] on div "Revisions are discouraged until the subsequent review phase." at bounding box center [371, 193] width 252 height 16
click at [245, 183] on input "d. Revisions are discouraged until the subsequent review phase." at bounding box center [245, 180] width 0 height 5
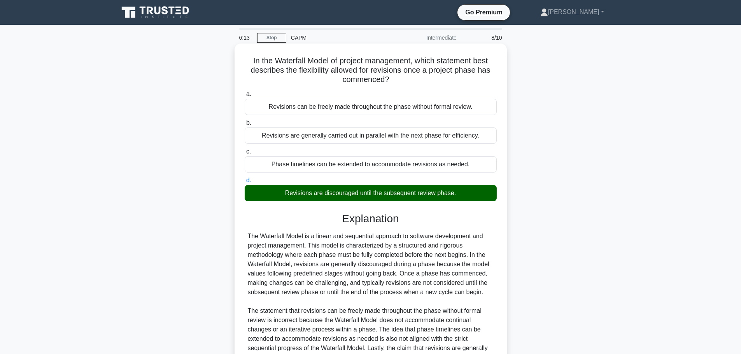
scroll to position [98, 0]
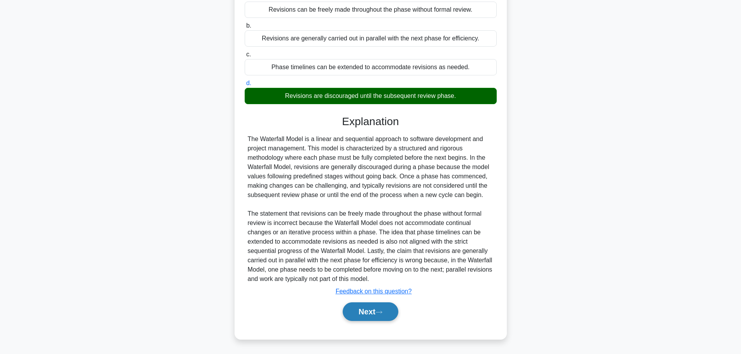
click at [368, 312] on button "Next" at bounding box center [371, 312] width 56 height 19
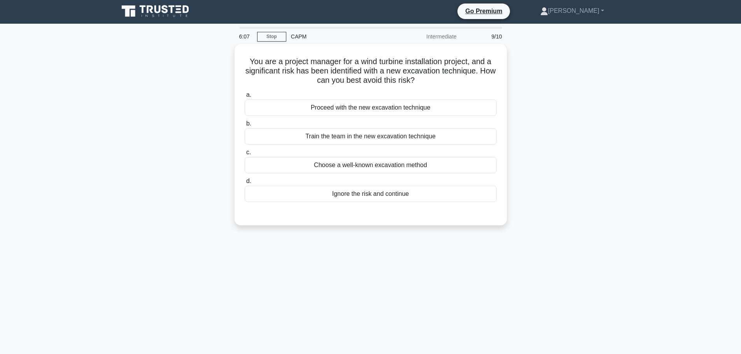
scroll to position [0, 0]
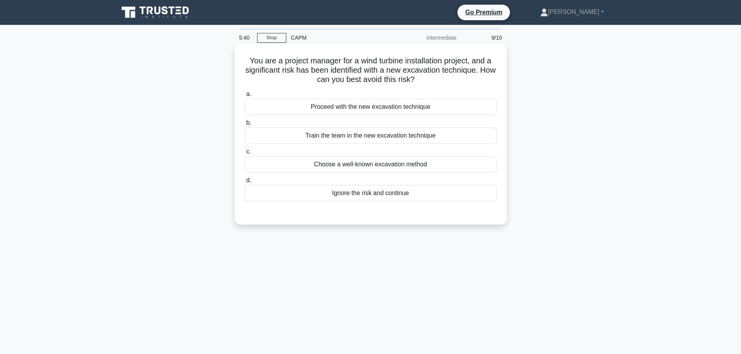
click at [358, 167] on div "Choose a well-known excavation method" at bounding box center [371, 164] width 252 height 16
click at [245, 154] on input "c. Choose a well-known excavation method" at bounding box center [245, 151] width 0 height 5
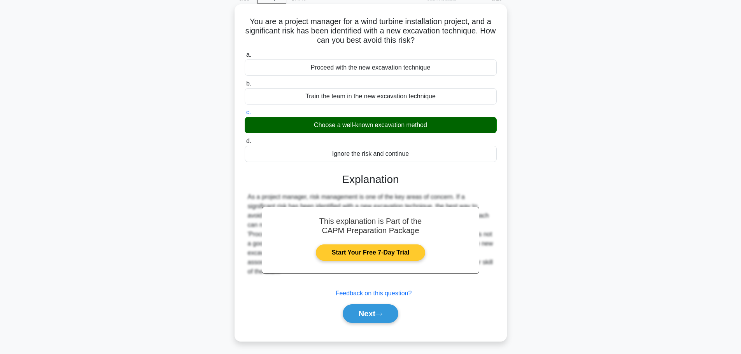
scroll to position [66, 0]
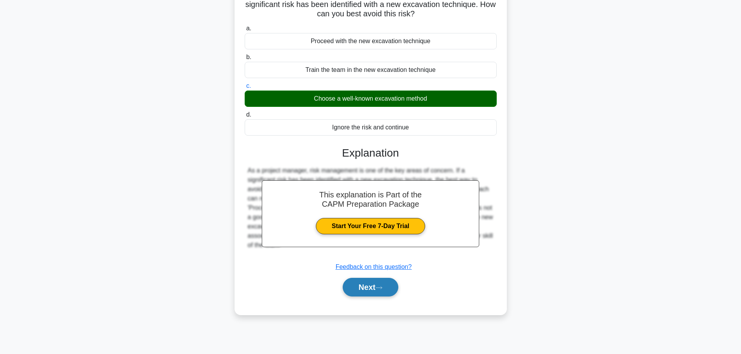
click at [361, 286] on button "Next" at bounding box center [371, 287] width 56 height 19
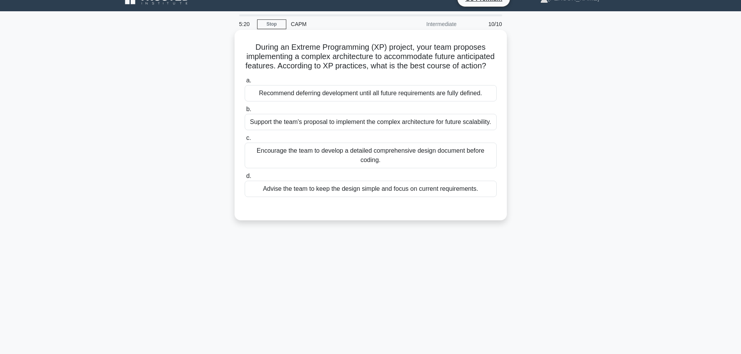
scroll to position [0, 0]
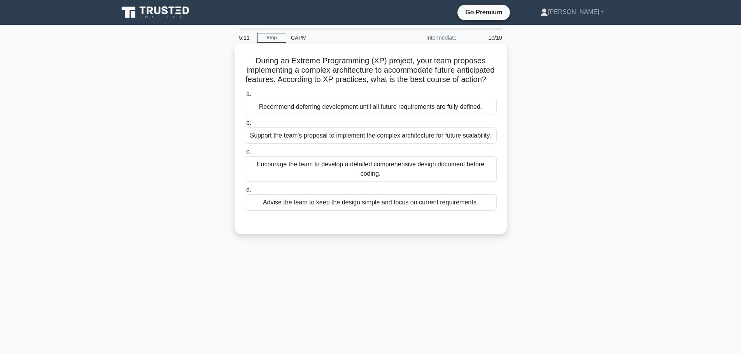
click at [326, 179] on div "Encourage the team to develop a detailed comprehensive design document before c…" at bounding box center [371, 169] width 252 height 26
click at [245, 154] on input "c. Encourage the team to develop a detailed comprehensive design document befor…" at bounding box center [245, 151] width 0 height 5
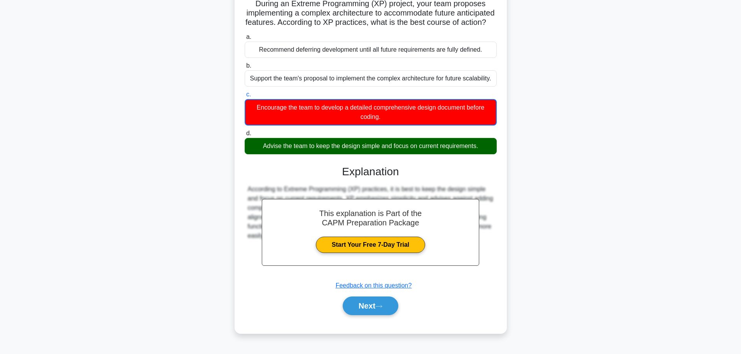
scroll to position [66, 0]
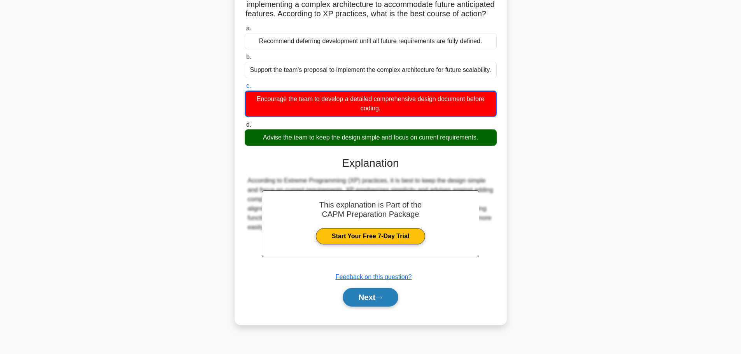
click at [357, 301] on button "Next" at bounding box center [371, 297] width 56 height 19
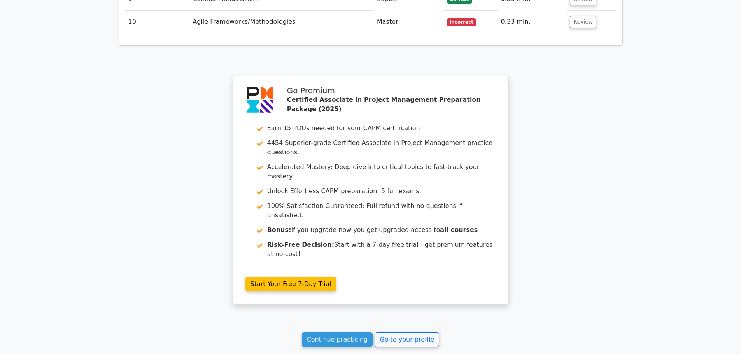
scroll to position [1304, 0]
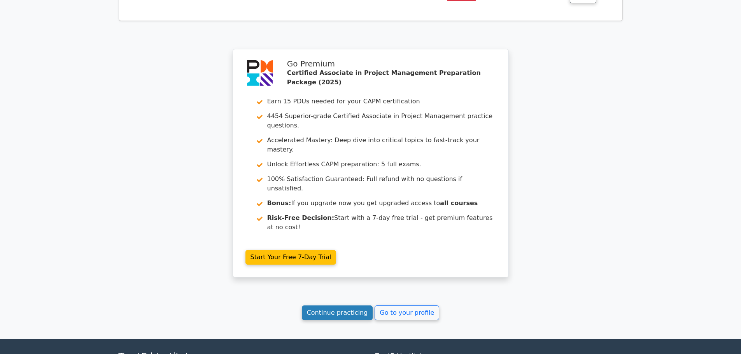
click at [353, 306] on link "Continue practicing" at bounding box center [337, 313] width 71 height 15
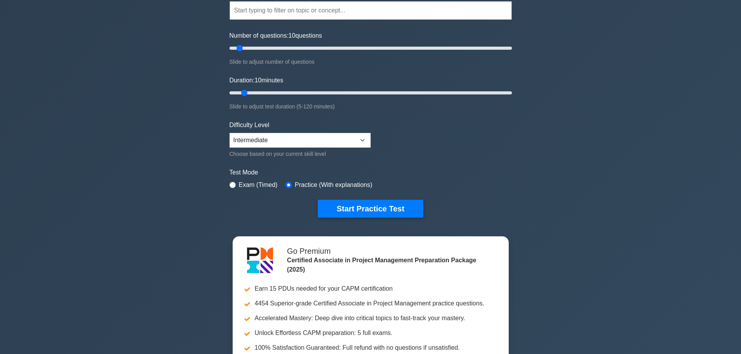
scroll to position [78, 0]
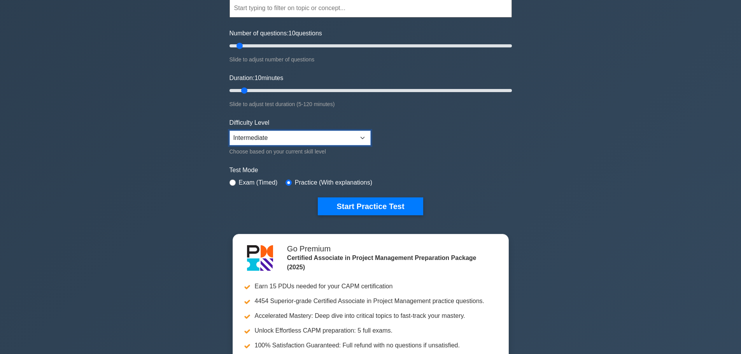
click at [329, 141] on select "Beginner Intermediate Expert" at bounding box center [300, 138] width 141 height 15
select select "expert"
click at [230, 131] on select "Beginner Intermediate Expert" at bounding box center [300, 138] width 141 height 15
click at [350, 203] on button "Start Practice Test" at bounding box center [370, 207] width 105 height 18
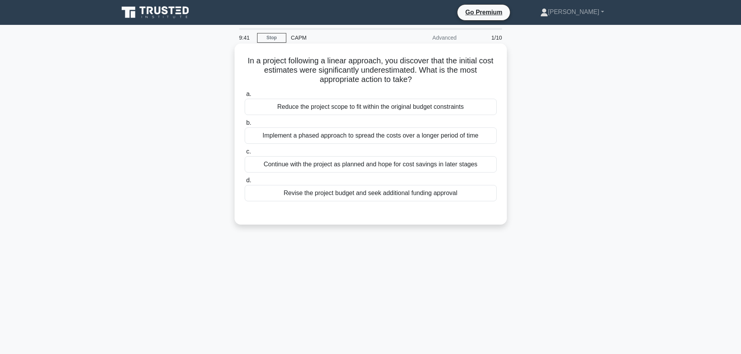
click at [329, 194] on div "Revise the project budget and seek additional funding approval" at bounding box center [371, 193] width 252 height 16
click at [245, 183] on input "d. Revise the project budget and seek additional funding approval" at bounding box center [245, 180] width 0 height 5
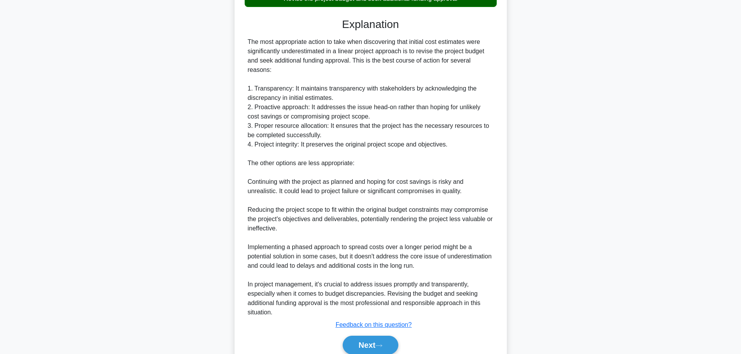
scroll to position [219, 0]
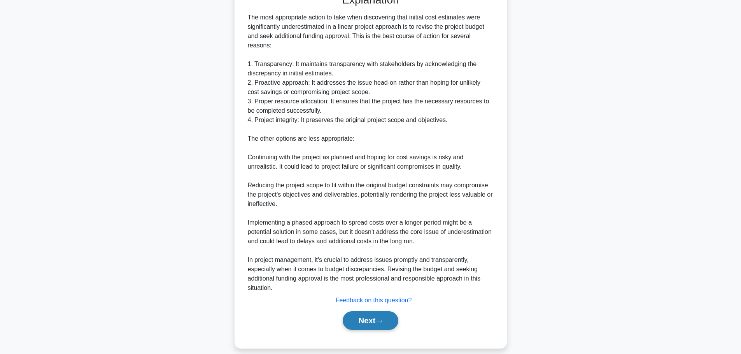
click at [371, 313] on button "Next" at bounding box center [371, 321] width 56 height 19
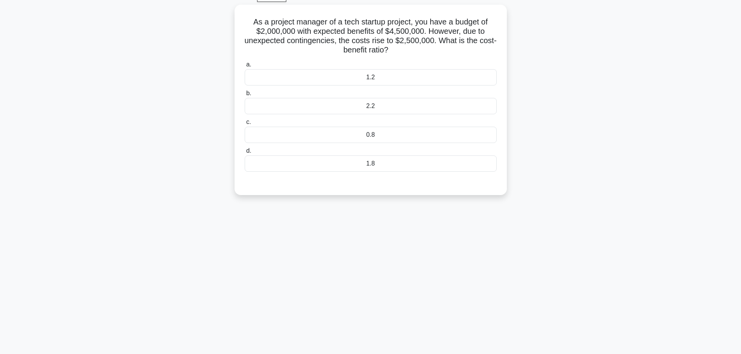
scroll to position [0, 0]
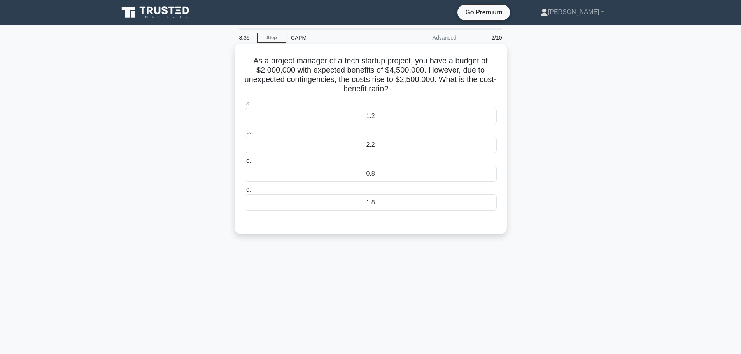
click at [318, 207] on div "1.8" at bounding box center [371, 203] width 252 height 16
click at [245, 193] on input "d. 1.8" at bounding box center [245, 190] width 0 height 5
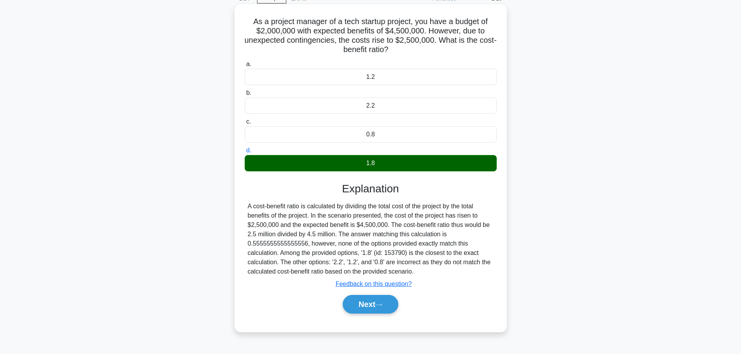
scroll to position [66, 0]
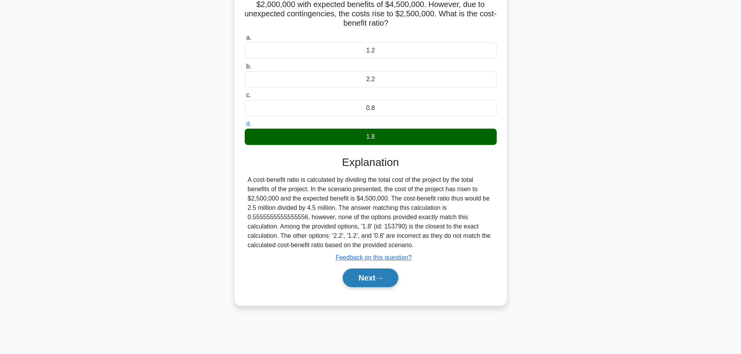
click at [365, 271] on button "Next" at bounding box center [371, 278] width 56 height 19
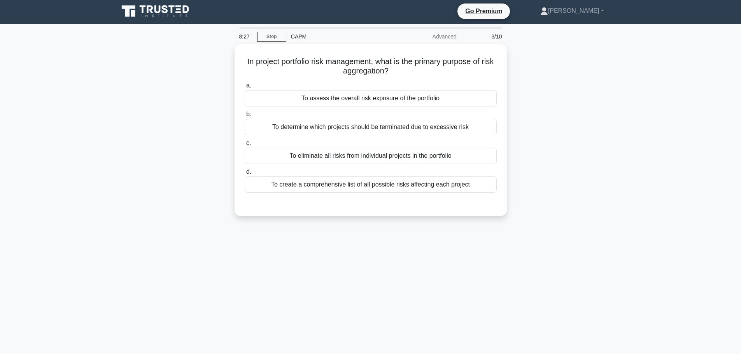
scroll to position [0, 0]
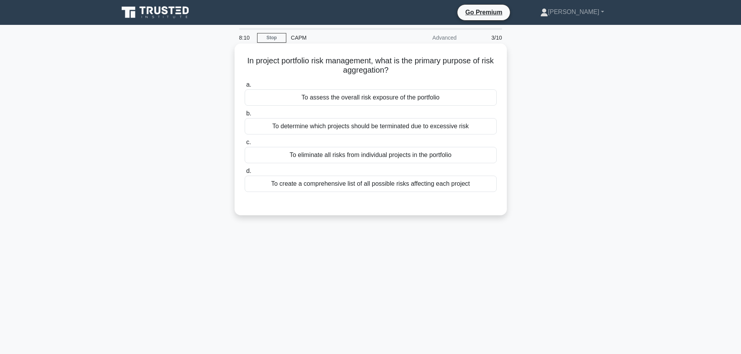
click at [336, 184] on div "To create a comprehensive list of all possible risks affecting each project" at bounding box center [371, 184] width 252 height 16
click at [245, 174] on input "d. To create a comprehensive list of all possible risks affecting each project" at bounding box center [245, 171] width 0 height 5
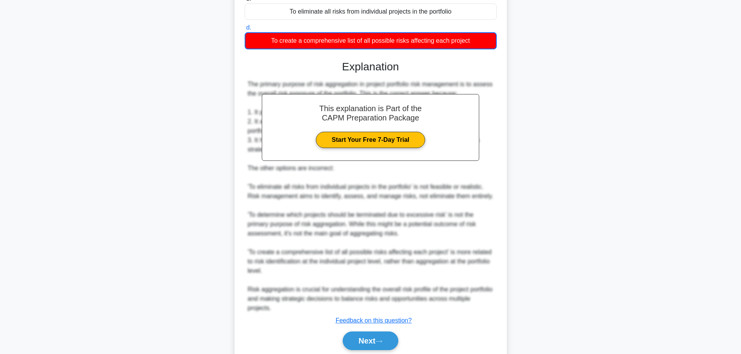
scroll to position [173, 0]
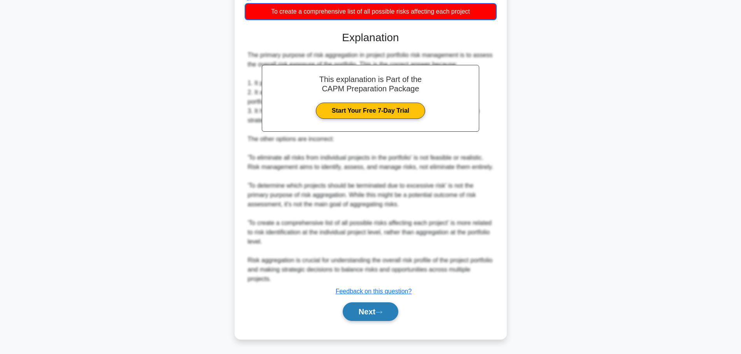
click at [380, 310] on button "Next" at bounding box center [371, 312] width 56 height 19
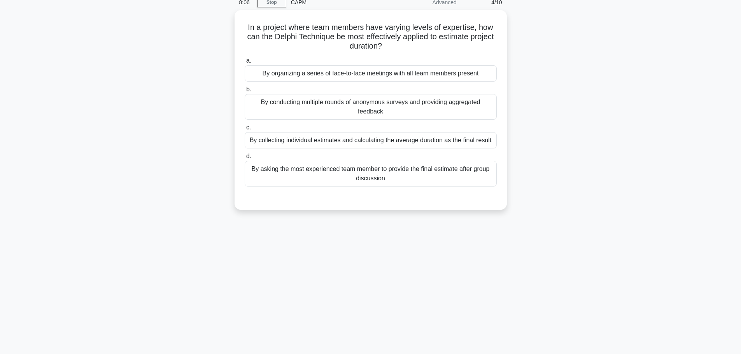
scroll to position [0, 0]
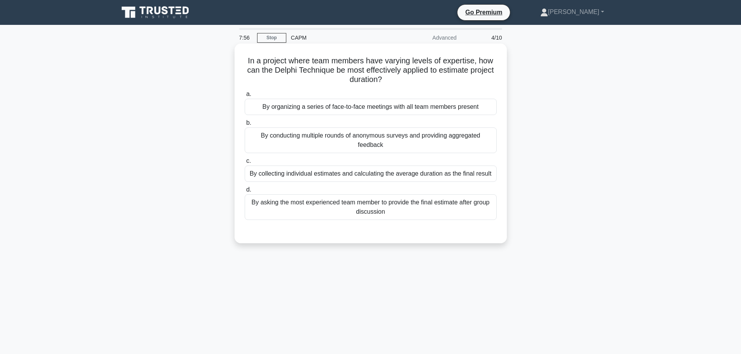
click at [328, 143] on div "By conducting multiple rounds of anonymous surveys and providing aggregated fee…" at bounding box center [371, 141] width 252 height 26
click at [245, 126] on input "b. By conducting multiple rounds of anonymous surveys and providing aggregated …" at bounding box center [245, 123] width 0 height 5
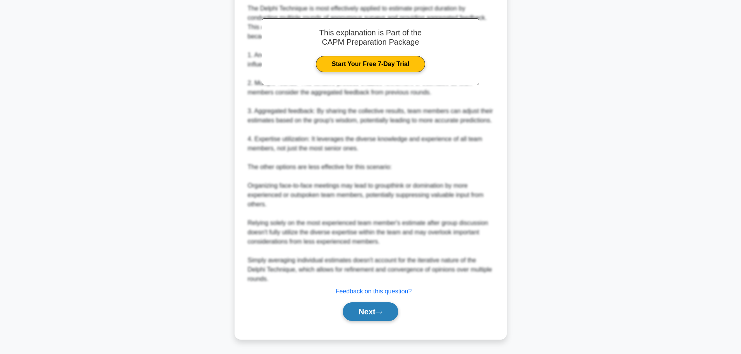
click at [378, 311] on button "Next" at bounding box center [371, 312] width 56 height 19
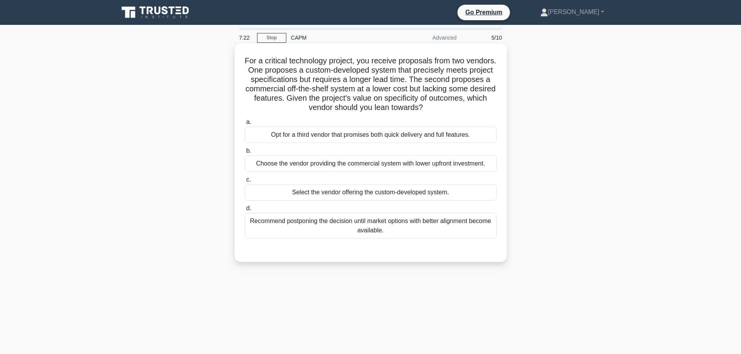
click at [323, 195] on div "Select the vendor offering the custom-developed system." at bounding box center [371, 192] width 252 height 16
click at [245, 182] on input "c. Select the vendor offering the custom-developed system." at bounding box center [245, 179] width 0 height 5
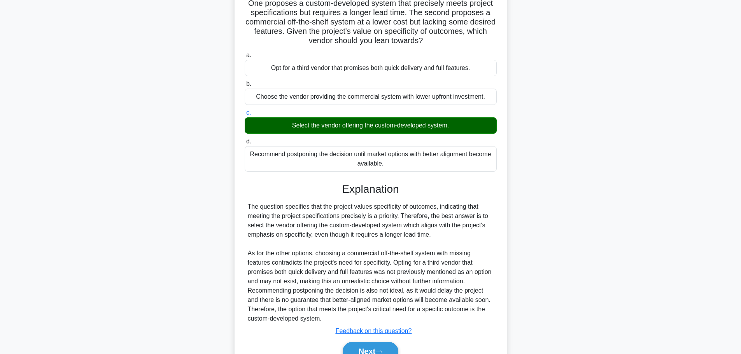
scroll to position [107, 0]
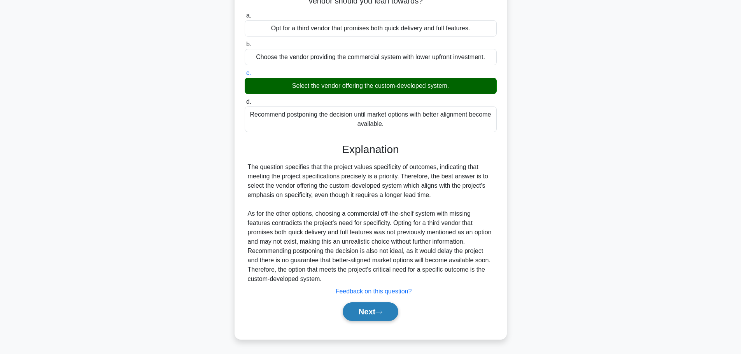
click at [346, 313] on button "Next" at bounding box center [371, 312] width 56 height 19
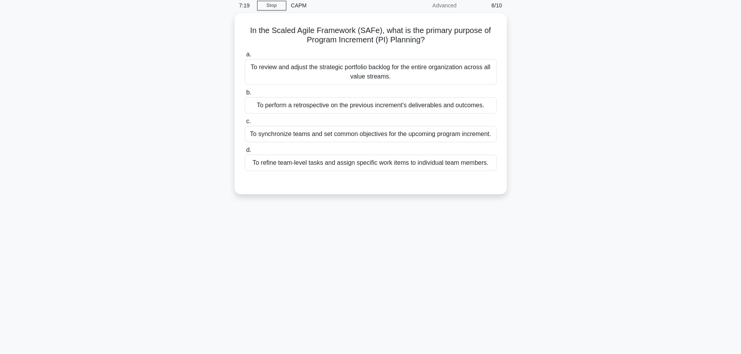
scroll to position [0, 0]
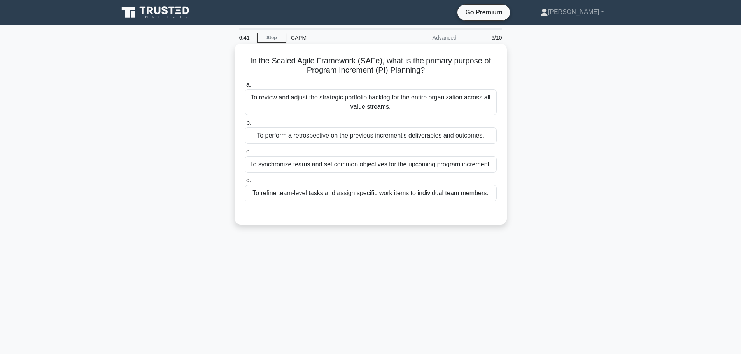
click at [331, 109] on div "To review and adjust the strategic portfolio backlog for the entire organizatio…" at bounding box center [371, 102] width 252 height 26
click at [245, 88] on input "a. To review and adjust the strategic portfolio backlog for the entire organiza…" at bounding box center [245, 84] width 0 height 5
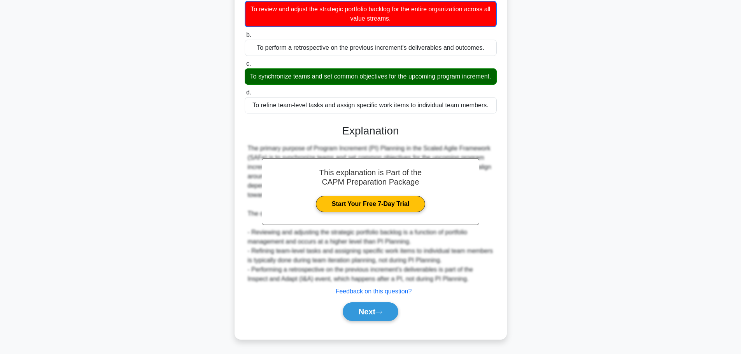
scroll to position [98, 0]
click at [356, 315] on button "Next" at bounding box center [371, 312] width 56 height 19
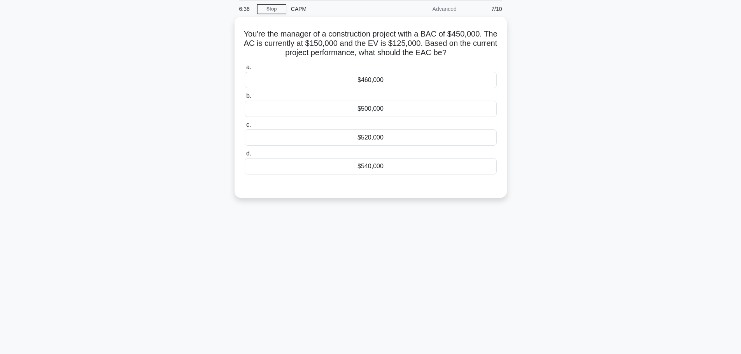
scroll to position [0, 0]
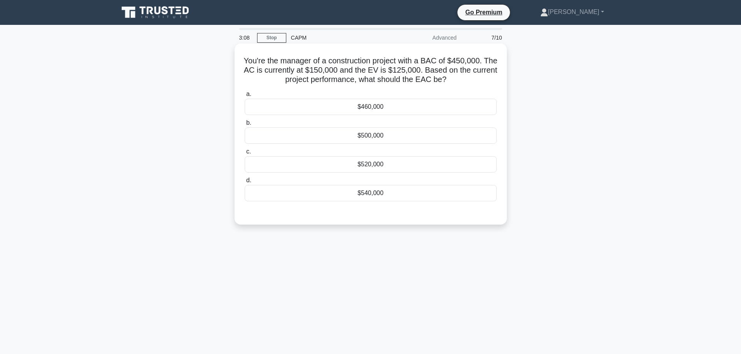
click at [415, 133] on div "$500,000" at bounding box center [371, 136] width 252 height 16
click at [245, 126] on input "b. $500,000" at bounding box center [245, 123] width 0 height 5
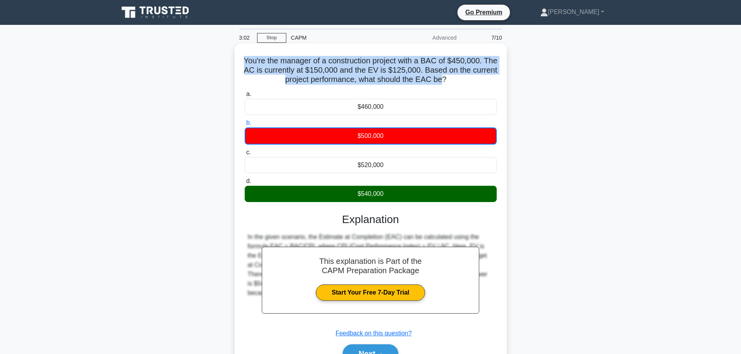
drag, startPoint x: 454, startPoint y: 80, endPoint x: 247, endPoint y: 61, distance: 207.8
click at [247, 61] on h5 "You're the manager of a construction project with a BAC of $450,000. The AC is …" at bounding box center [371, 70] width 254 height 29
copy h5 "You're the manager of a construction project with a BAC of $450,000. The AC is …"
